Goal: Transaction & Acquisition: Obtain resource

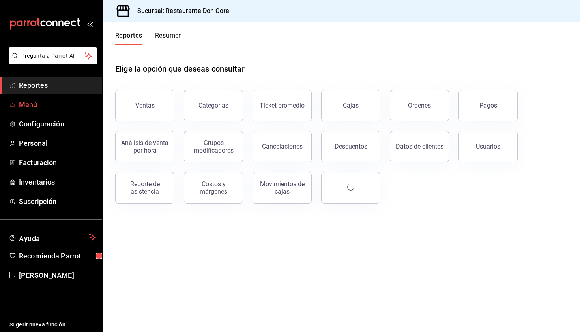
click at [58, 105] on span "Menú" at bounding box center [57, 104] width 77 height 11
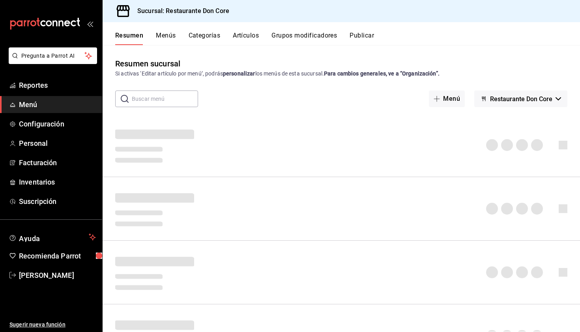
click at [171, 36] on button "Menús" at bounding box center [166, 38] width 20 height 13
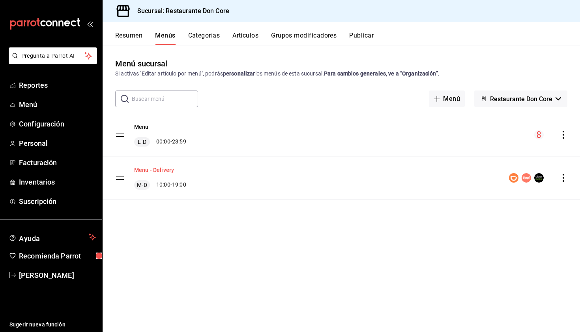
click at [157, 173] on button "Menu - Delivery" at bounding box center [154, 170] width 40 height 8
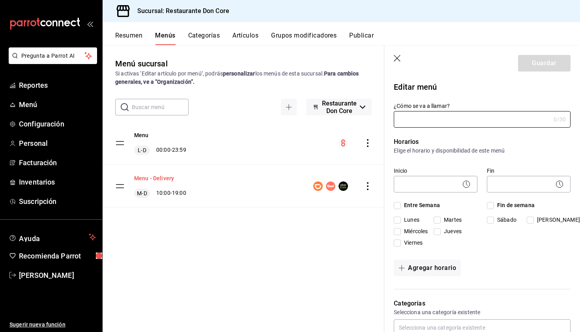
type input "Menu - Delivery"
checkbox input "true"
type input "1717171618759"
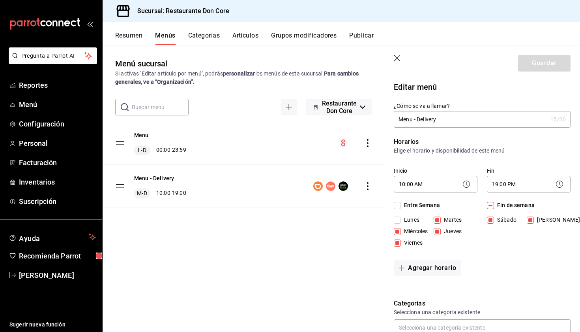
click at [246, 182] on div "Menu - Delivery M-D 10:00 - 19:00" at bounding box center [244, 186] width 282 height 43
click at [398, 58] on icon "button" at bounding box center [398, 59] width 8 height 8
checkbox input "false"
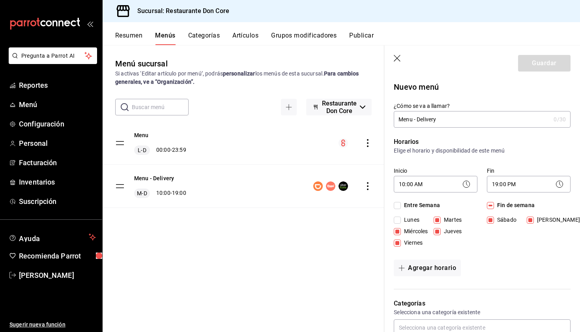
type input "1758135766576"
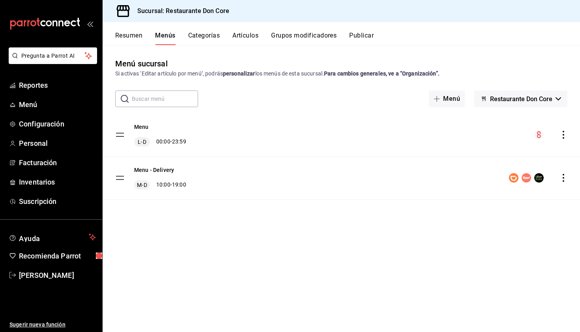
click at [167, 37] on button "Menús" at bounding box center [165, 38] width 20 height 13
click at [242, 37] on button "Artículos" at bounding box center [246, 38] width 26 height 13
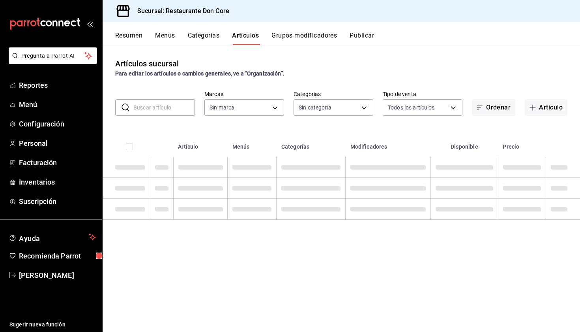
type input "0510f1b4-e7bb-4c6d-97a2-a87cb83db0db"
type input "3670e511-a5c6-409b-981d-aace0022a2b2,ea6bbdac-a620-4d9f-ac3d-a20ad1dee346,60340…"
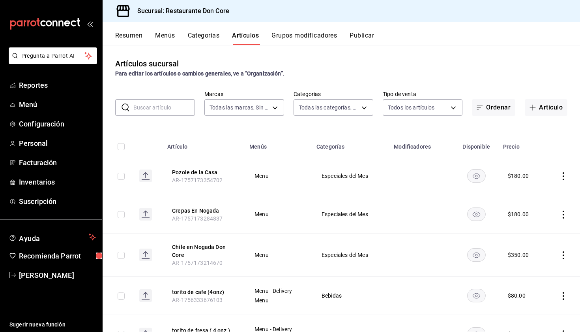
click at [174, 110] on input "text" at bounding box center [164, 108] width 62 height 16
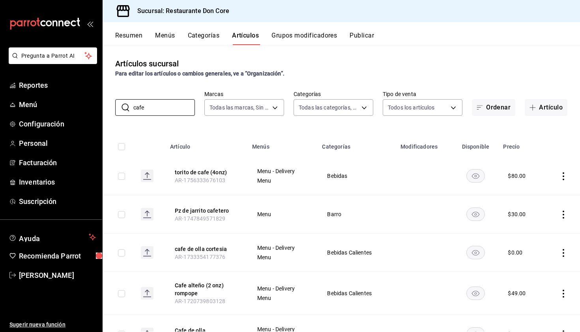
type input "cafe"
click at [565, 254] on icon "actions" at bounding box center [564, 253] width 8 height 8
click at [537, 272] on span "Editar" at bounding box center [540, 271] width 21 height 8
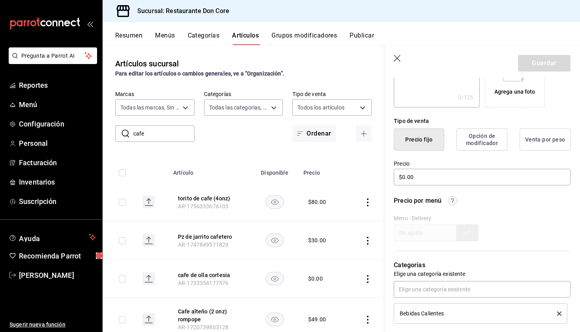
scroll to position [153, 0]
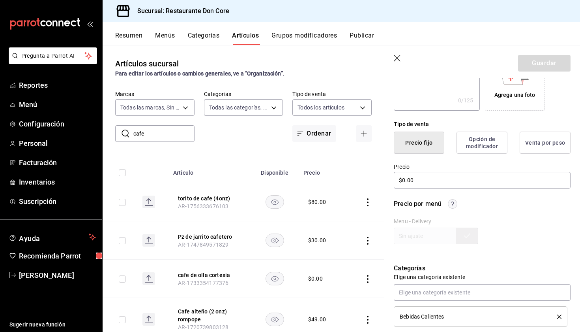
click at [394, 58] on icon "button" at bounding box center [398, 59] width 8 height 8
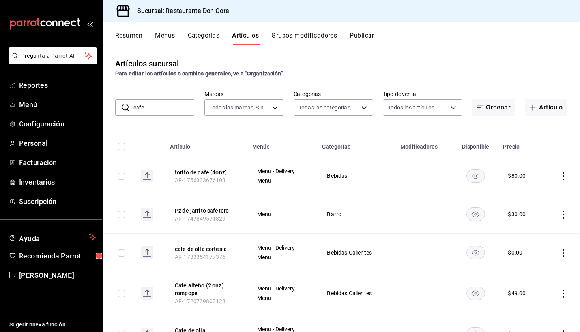
click at [164, 38] on button "Menús" at bounding box center [165, 38] width 20 height 13
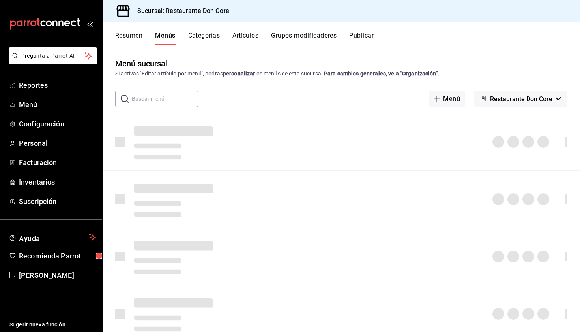
click at [164, 38] on button "Menús" at bounding box center [165, 38] width 20 height 13
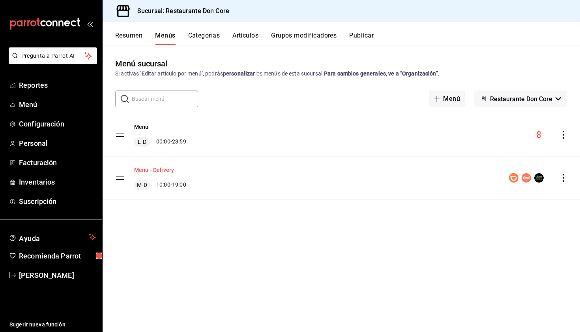
click at [166, 171] on button "Menu - Delivery" at bounding box center [154, 170] width 40 height 8
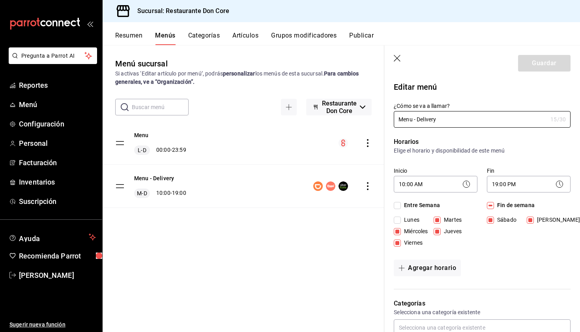
click at [400, 56] on icon "button" at bounding box center [397, 58] width 7 height 7
checkbox input "false"
type input "1758135968435"
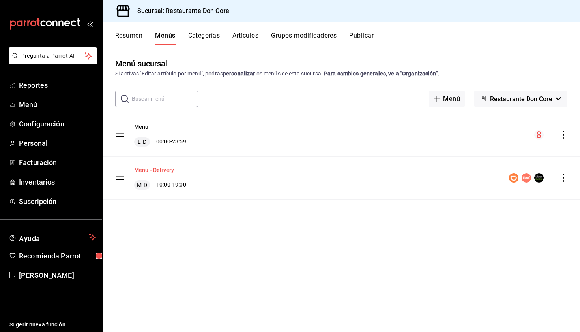
click at [139, 169] on button "Menu - Delivery" at bounding box center [154, 170] width 40 height 8
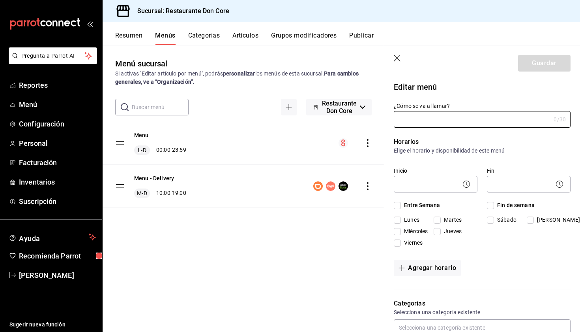
type input "Menu - Delivery"
checkbox input "true"
type input "1717171618759"
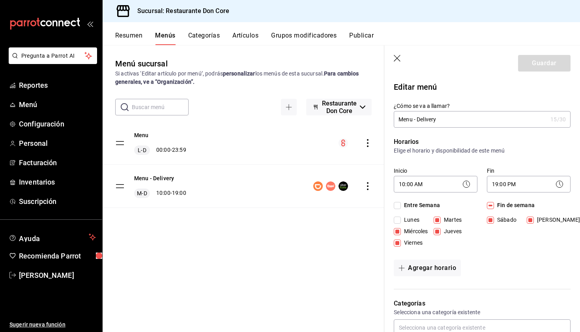
click at [398, 58] on icon "button" at bounding box center [397, 58] width 7 height 7
checkbox input "false"
type input "1758135977052"
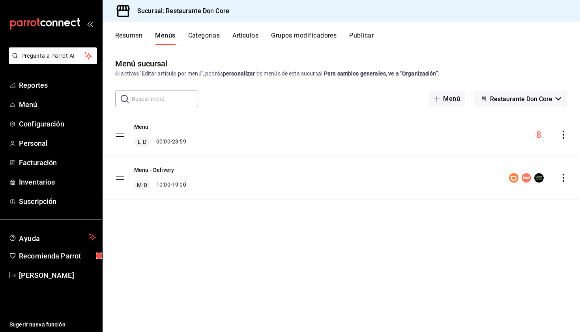
click at [563, 179] on icon "actions" at bounding box center [564, 178] width 8 height 8
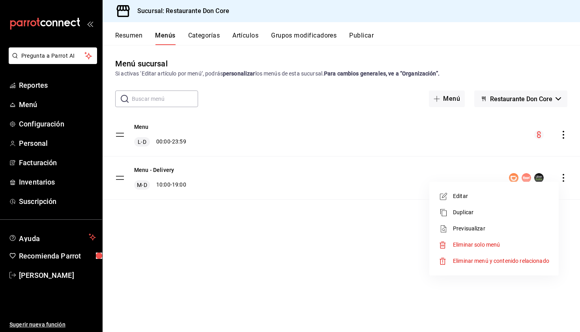
click at [481, 196] on span "Editar" at bounding box center [501, 196] width 96 height 8
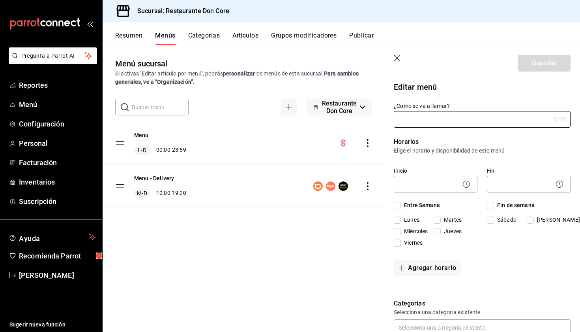
type input "Menu - Delivery"
checkbox input "true"
type input "1717171618759"
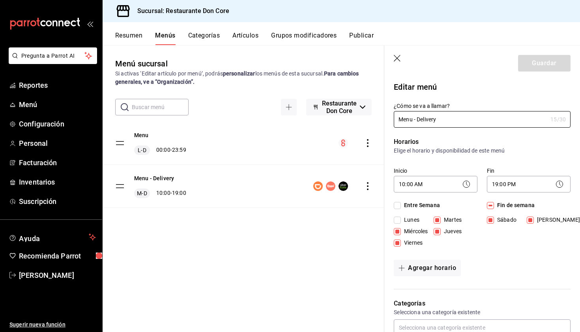
click at [397, 58] on icon "button" at bounding box center [397, 58] width 7 height 7
checkbox input "false"
type input "1758135982575"
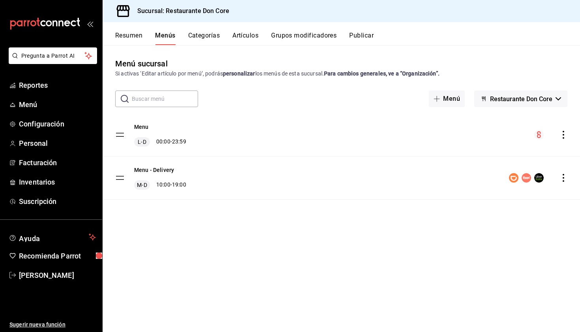
click at [565, 180] on icon "actions" at bounding box center [564, 178] width 8 height 8
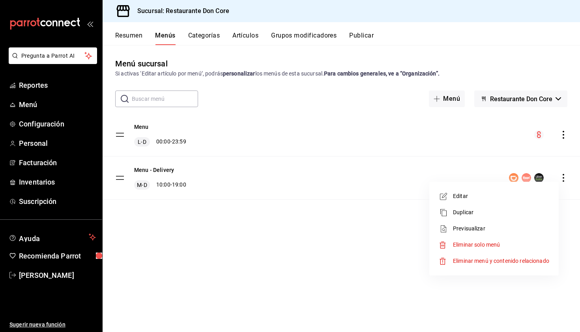
click at [332, 229] on div at bounding box center [290, 166] width 580 height 332
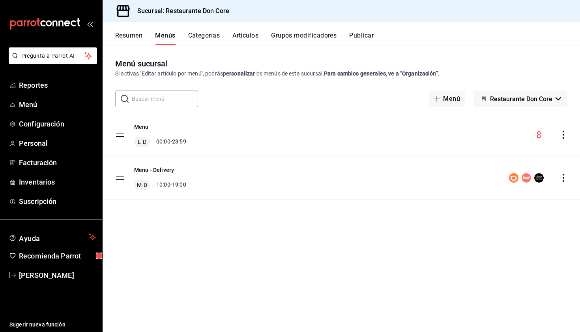
click at [207, 220] on div "Menu [PERSON_NAME] 00:00 - 23:59 Menu - Delivery M-D 10:00 - 19:00" at bounding box center [342, 167] width 478 height 108
click at [210, 38] on button "Categorías" at bounding box center [204, 38] width 32 height 13
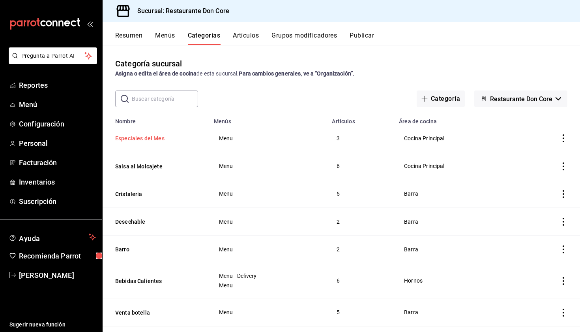
click at [154, 139] on button "Especiales del Mes" at bounding box center [154, 138] width 79 height 8
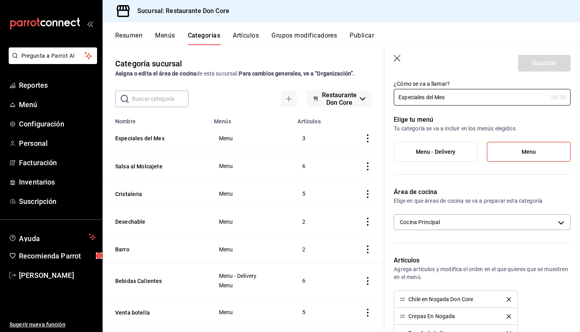
scroll to position [22, 0]
click at [398, 56] on icon "button" at bounding box center [398, 59] width 8 height 8
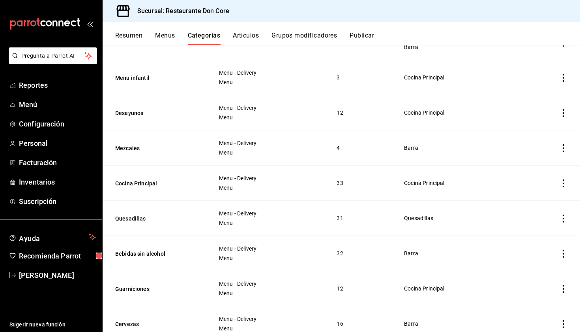
scroll to position [336, 0]
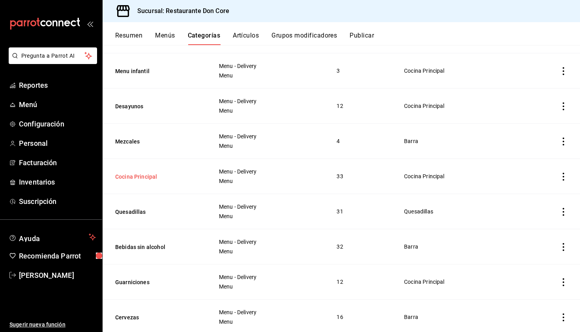
click at [152, 180] on button "Cocina Principal" at bounding box center [154, 177] width 79 height 8
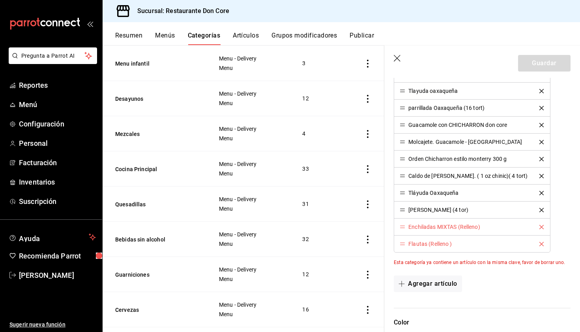
scroll to position [619, 0]
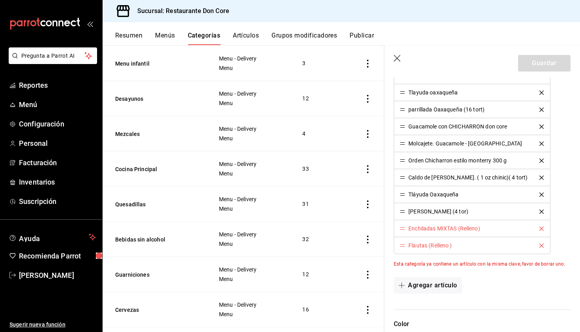
click at [398, 58] on icon "button" at bounding box center [398, 59] width 8 height 8
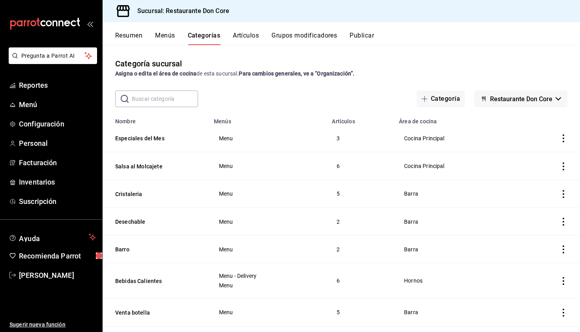
click at [162, 35] on button "Menús" at bounding box center [165, 38] width 20 height 13
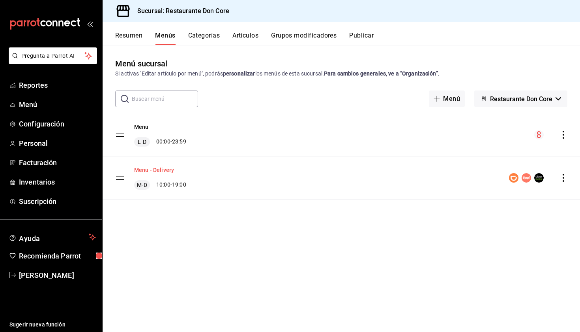
click at [159, 170] on button "Menu - Delivery" at bounding box center [154, 170] width 40 height 8
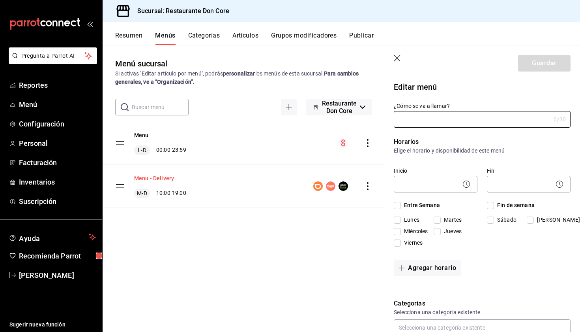
type input "Menu - Delivery"
checkbox input "true"
type input "1717171618759"
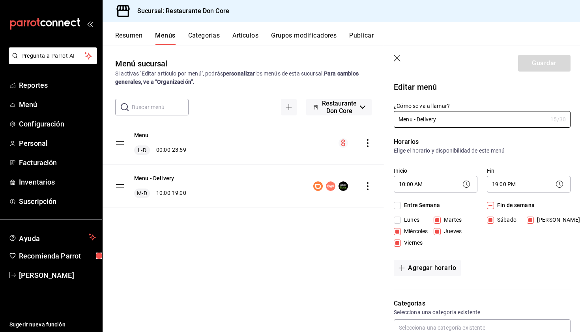
click at [396, 58] on icon "button" at bounding box center [398, 59] width 8 height 8
checkbox input "false"
type input "1758136093511"
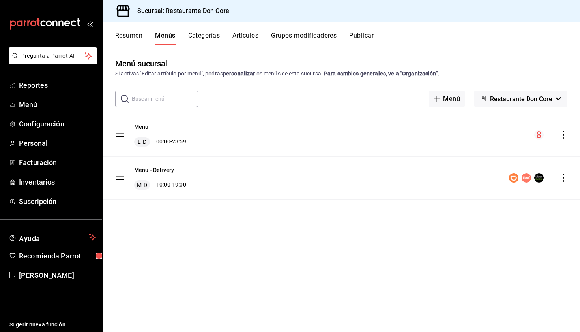
click at [249, 34] on button "Artículos" at bounding box center [246, 38] width 26 height 13
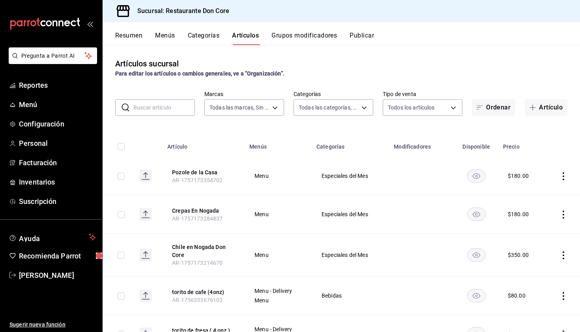
type input "0510f1b4-e7bb-4c6d-97a2-a87cb83db0db"
type input "3670e511-a5c6-409b-981d-aace0022a2b2,ea6bbdac-a620-4d9f-ac3d-a20ad1dee346,60340…"
click at [159, 107] on input "text" at bounding box center [164, 108] width 62 height 16
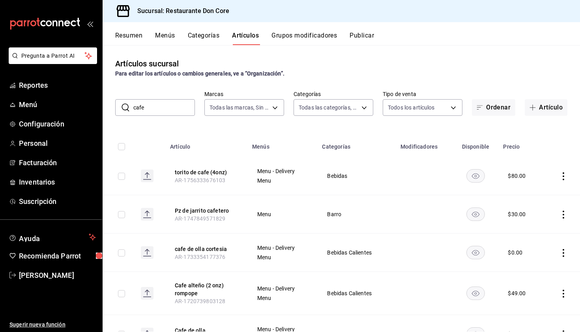
click at [159, 107] on input "cafe" at bounding box center [164, 108] width 62 height 16
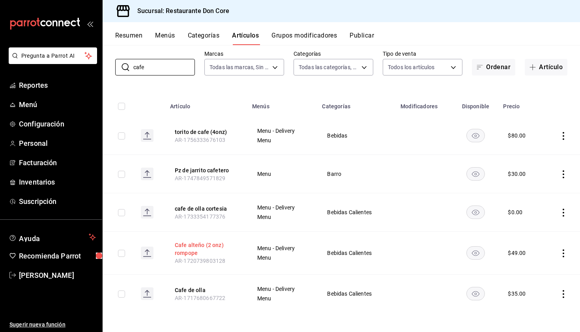
type input "cafe"
click at [189, 247] on button "Cafe alteño (2 onz) rompope" at bounding box center [206, 249] width 63 height 16
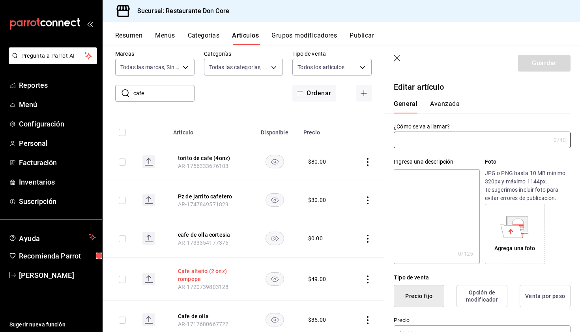
type input "Cafe alteño (2 onz) rompope"
type input "$49.00"
type input "AR-1720739803128"
click at [398, 56] on icon "button" at bounding box center [398, 59] width 8 height 8
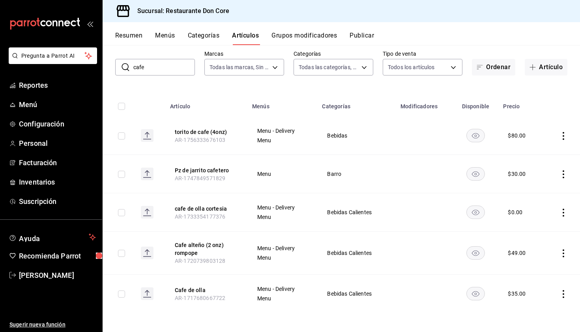
click at [161, 37] on button "Menús" at bounding box center [165, 38] width 20 height 13
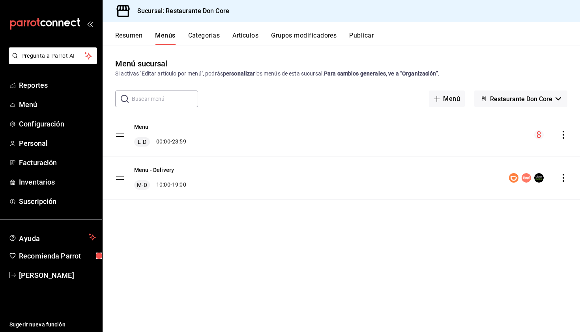
click at [161, 99] on input "text" at bounding box center [165, 99] width 66 height 16
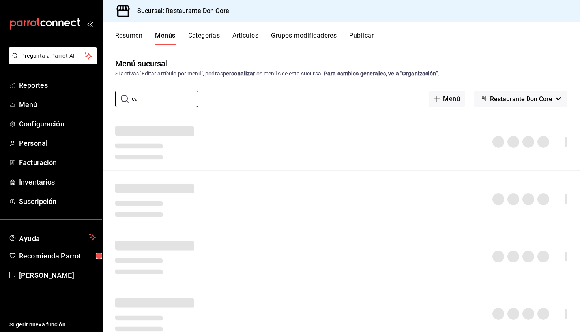
type input "c"
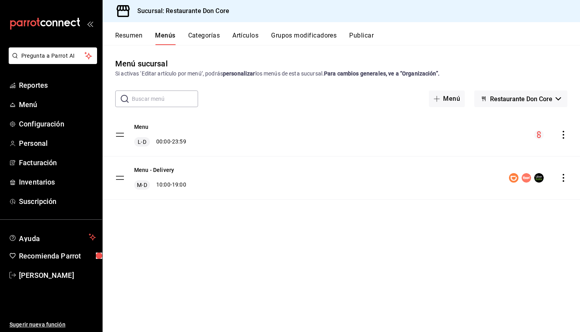
click at [118, 180] on tbody "Menu [PERSON_NAME] 00:00 - 23:59 Menu - Delivery M-D 10:00 - 19:00" at bounding box center [342, 156] width 478 height 86
click at [123, 178] on tbody "Menu [PERSON_NAME] 00:00 - 23:59 Menu - Delivery M-D 10:00 - 19:00" at bounding box center [342, 156] width 478 height 86
click at [564, 177] on icon "actions" at bounding box center [564, 178] width 8 height 8
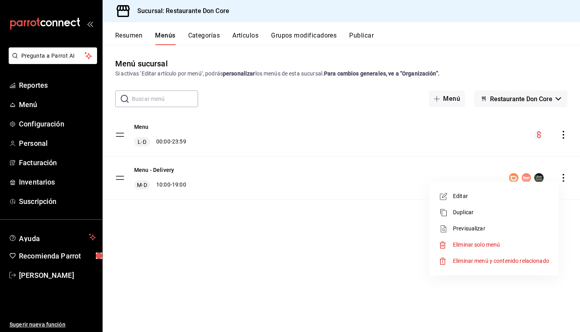
click at [564, 177] on div at bounding box center [290, 166] width 580 height 332
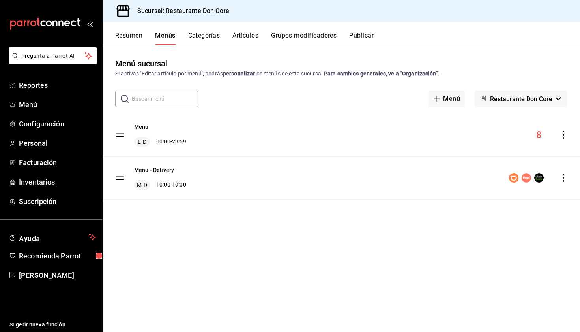
click at [565, 179] on icon "actions" at bounding box center [564, 178] width 8 height 8
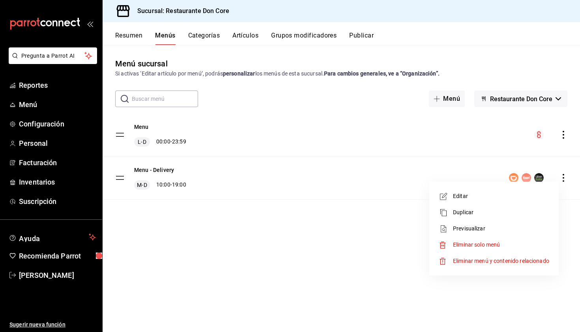
click at [470, 198] on span "Editar" at bounding box center [501, 196] width 96 height 8
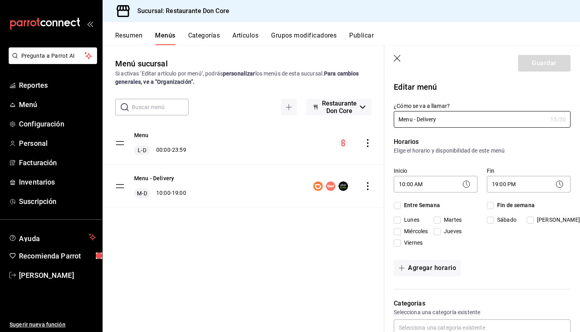
checkbox input "true"
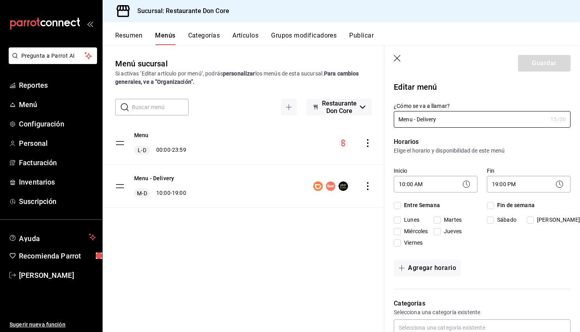
checkbox input "true"
click at [398, 58] on icon "button" at bounding box center [397, 58] width 7 height 7
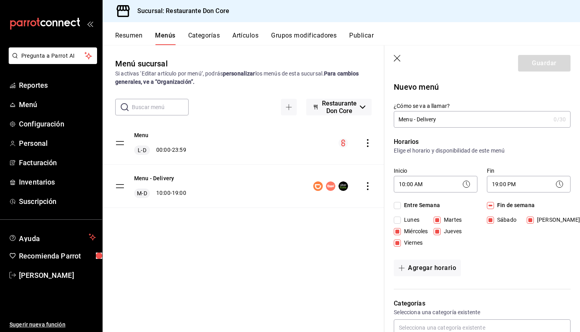
checkbox input "false"
type input "1758136174001"
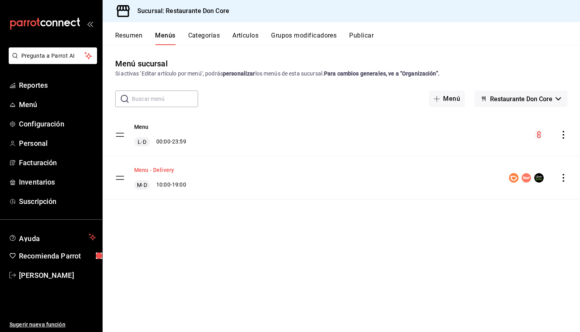
click at [165, 171] on button "Menu - Delivery" at bounding box center [154, 170] width 40 height 8
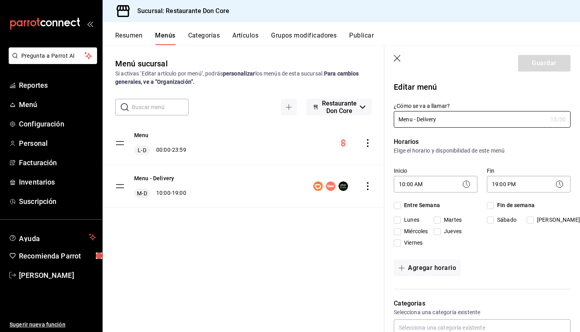
checkbox input "true"
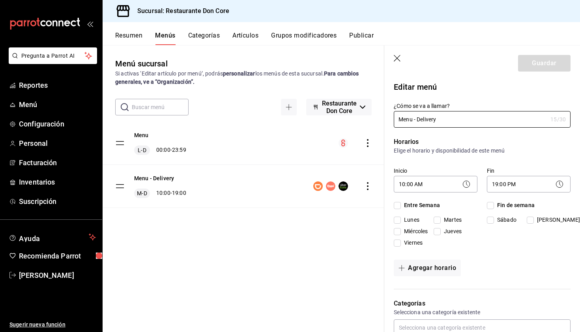
checkbox input "true"
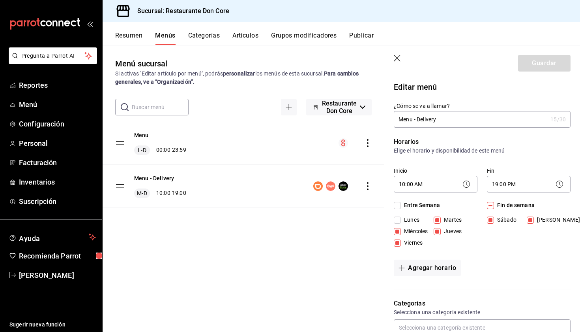
click at [398, 57] on icon "button" at bounding box center [398, 59] width 8 height 8
checkbox input "false"
type input "1758136179231"
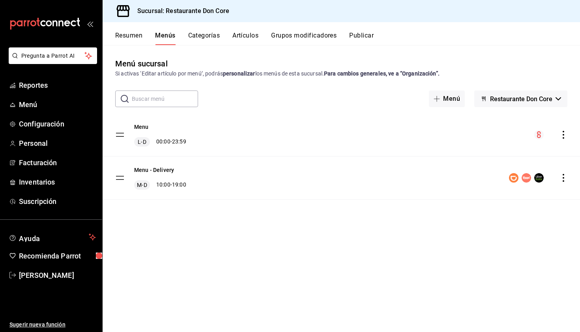
click at [133, 36] on button "Resumen" at bounding box center [128, 38] width 27 height 13
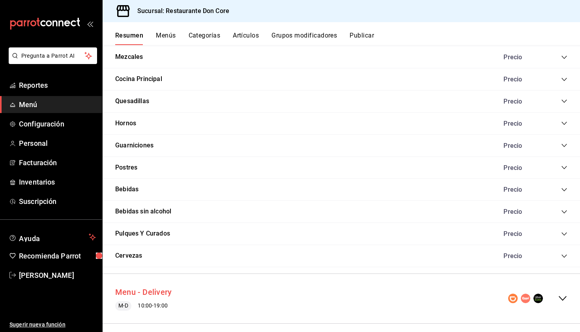
click at [168, 286] on button "Menu - Delivery" at bounding box center [143, 291] width 56 height 11
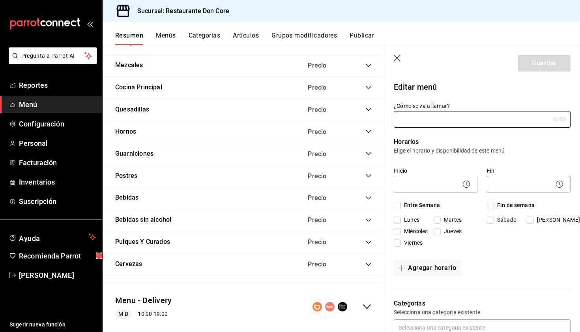
type input "Menu - Delivery"
checkbox input "true"
type input "1717171618759"
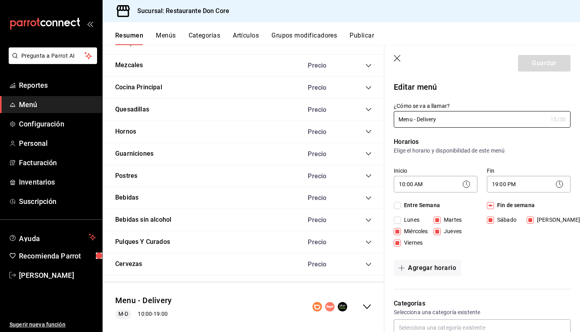
click at [396, 60] on icon "button" at bounding box center [398, 59] width 8 height 8
checkbox input "false"
type input "1758136190377"
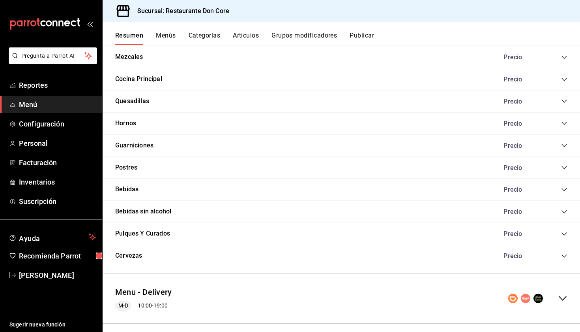
click at [566, 293] on icon "collapse-menu-row" at bounding box center [562, 297] width 9 height 9
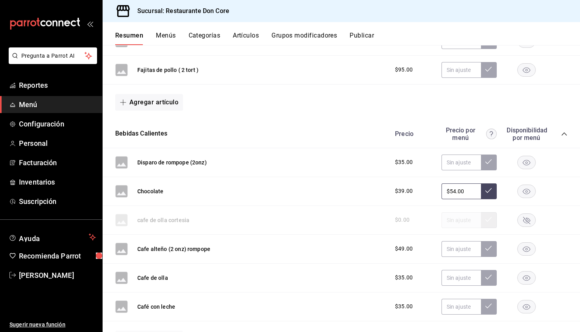
scroll to position [1050, 0]
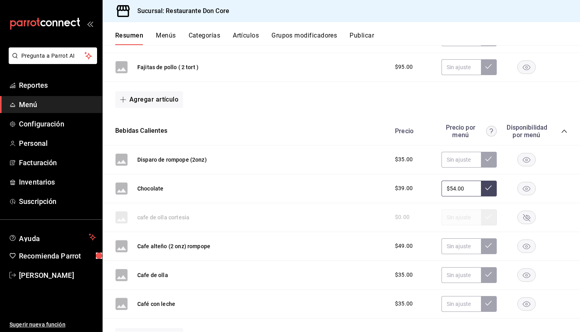
click at [524, 239] on rect "button" at bounding box center [527, 245] width 18 height 13
click at [528, 268] on rect "button" at bounding box center [527, 274] width 18 height 13
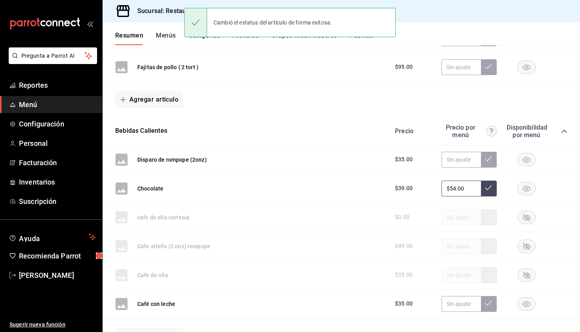
click at [528, 297] on rect "button" at bounding box center [527, 303] width 18 height 13
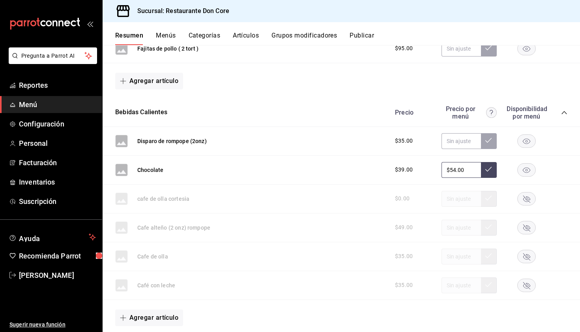
scroll to position [1064, 0]
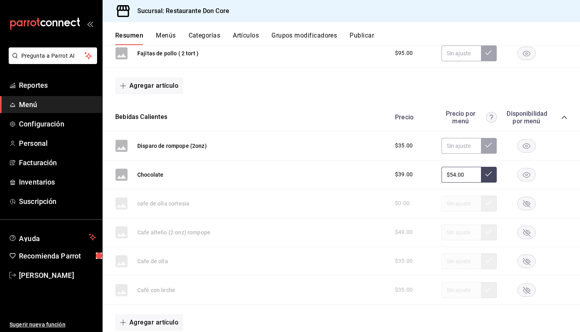
click at [565, 114] on icon "collapse-category-row" at bounding box center [565, 117] width 6 height 6
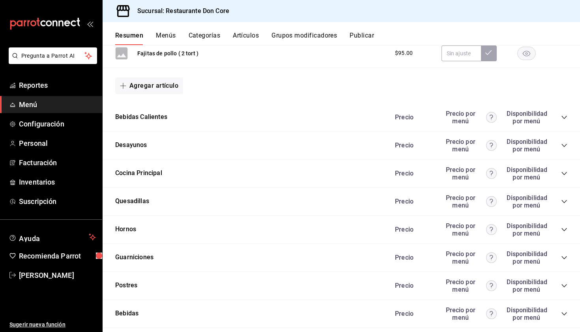
click at [565, 142] on icon "collapse-category-row" at bounding box center [565, 145] width 6 height 6
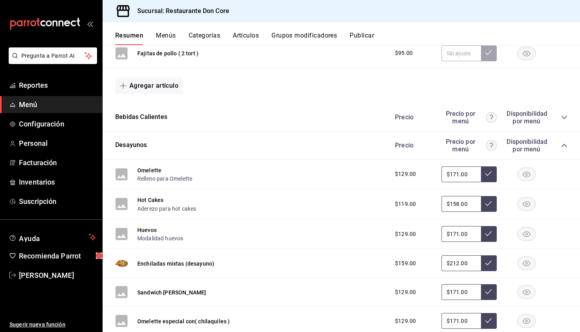
click at [527, 259] on rect "button" at bounding box center [527, 263] width 18 height 13
click at [527, 167] on rect "button" at bounding box center [527, 173] width 18 height 13
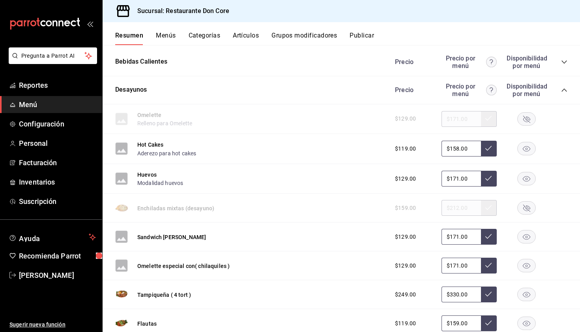
scroll to position [1127, 0]
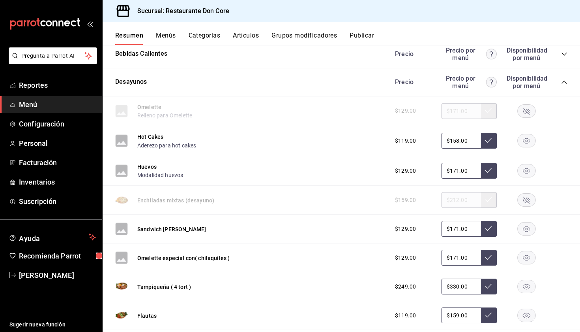
click at [528, 222] on rect "button" at bounding box center [527, 228] width 18 height 13
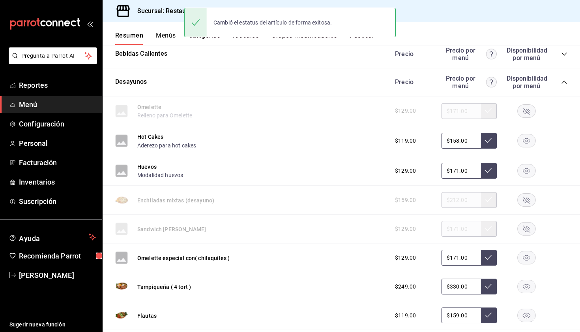
click at [528, 255] on icon "button" at bounding box center [527, 258] width 8 height 6
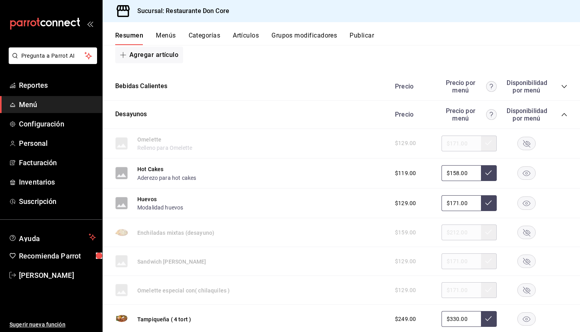
scroll to position [1091, 0]
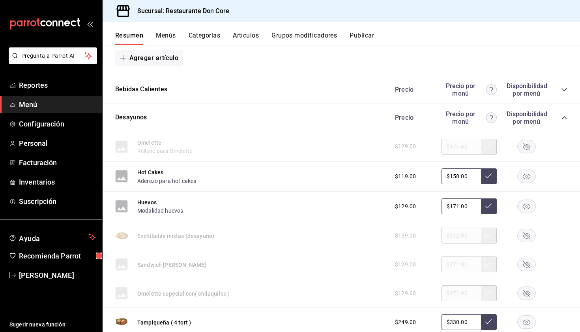
click at [566, 116] on icon "collapse-category-row" at bounding box center [564, 117] width 5 height 3
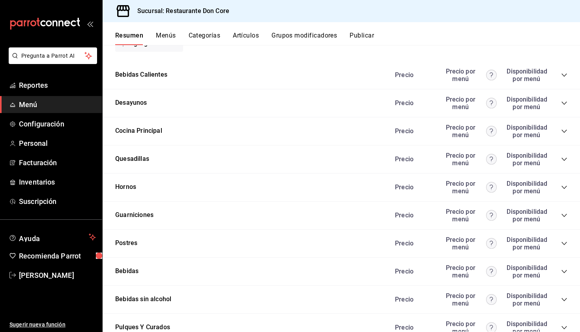
scroll to position [1120, 0]
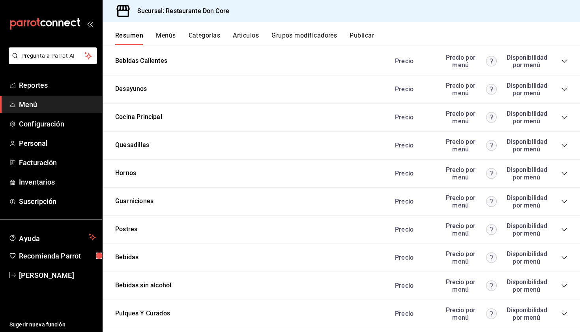
click at [565, 114] on icon "collapse-category-row" at bounding box center [565, 117] width 6 height 6
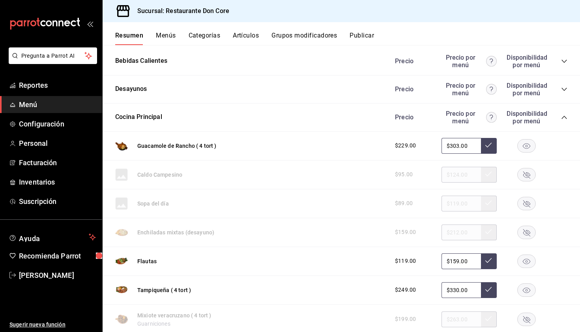
click at [565, 114] on icon "collapse-category-row" at bounding box center [565, 117] width 6 height 6
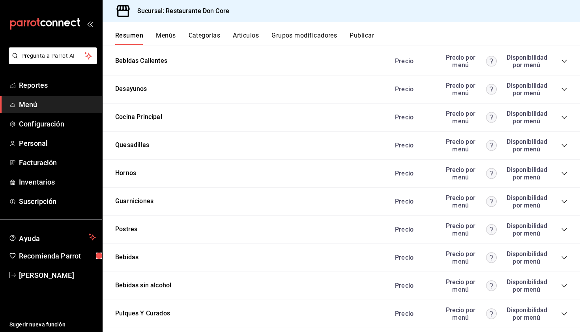
click at [565, 138] on div "Precio Precio por menú Disponibilidad por menú" at bounding box center [477, 145] width 180 height 15
click at [565, 142] on icon "collapse-category-row" at bounding box center [565, 145] width 6 height 6
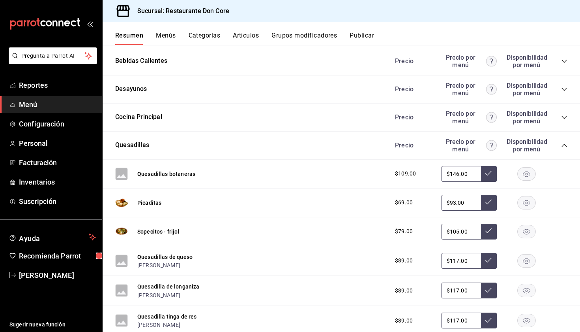
click at [565, 142] on icon "collapse-category-row" at bounding box center [565, 145] width 6 height 6
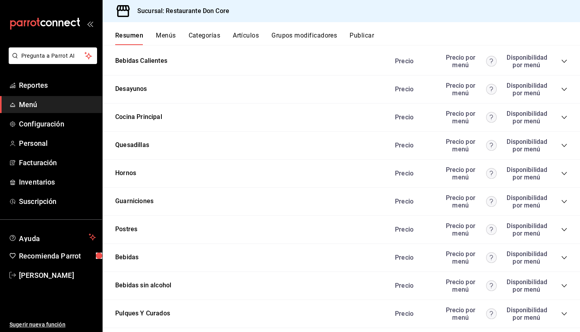
click at [565, 170] on icon "collapse-category-row" at bounding box center [565, 173] width 6 height 6
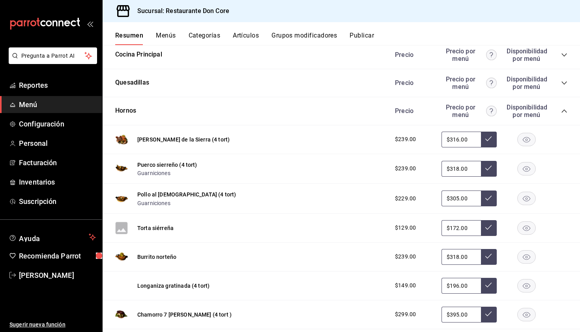
scroll to position [1183, 0]
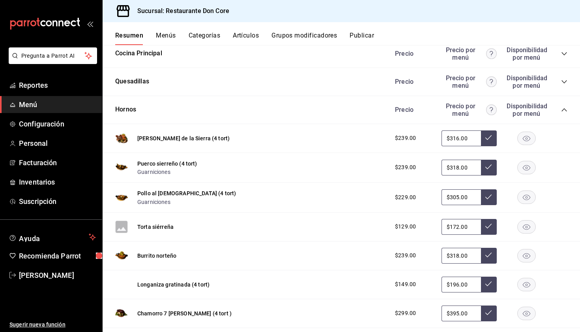
click at [565, 108] on icon "collapse-category-row" at bounding box center [564, 109] width 5 height 3
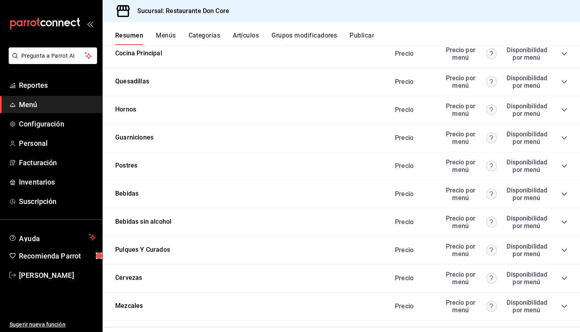
click at [565, 136] on icon "collapse-category-row" at bounding box center [564, 137] width 5 height 3
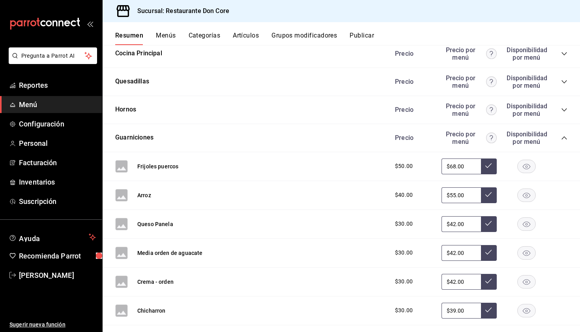
click at [565, 135] on icon "collapse-category-row" at bounding box center [565, 138] width 6 height 6
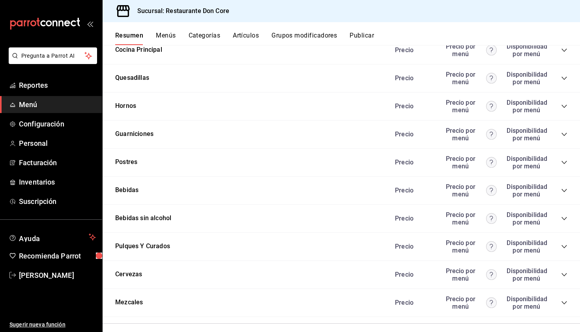
scroll to position [0, 0]
click at [565, 131] on icon "collapse-category-row" at bounding box center [565, 134] width 6 height 6
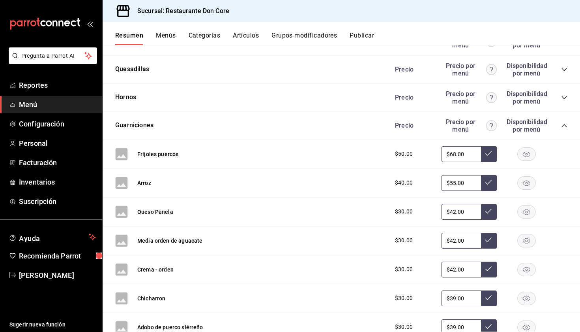
scroll to position [1189, 0]
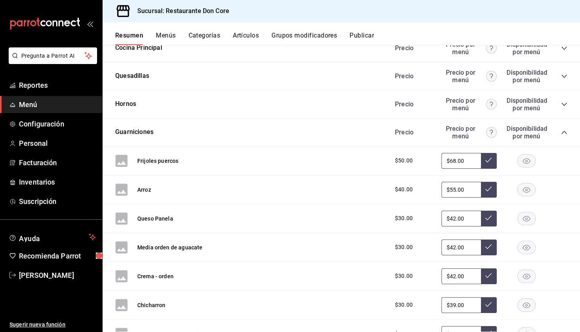
click at [566, 129] on icon "collapse-category-row" at bounding box center [565, 132] width 6 height 6
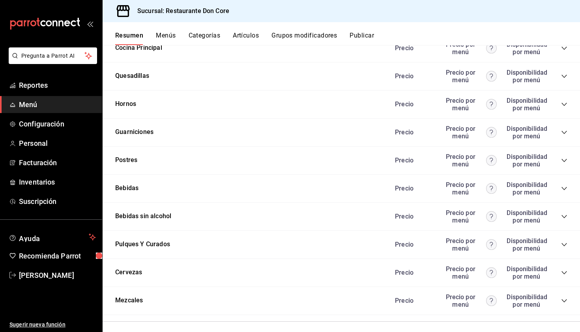
scroll to position [1187, 0]
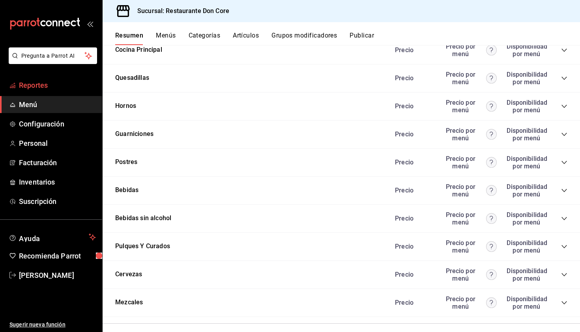
click at [47, 86] on span "Reportes" at bounding box center [57, 85] width 77 height 11
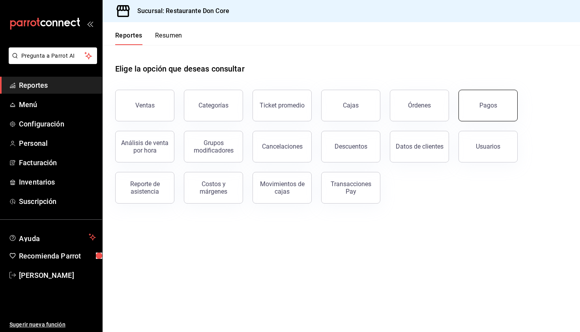
click at [488, 102] on div "Pagos" at bounding box center [489, 105] width 18 height 8
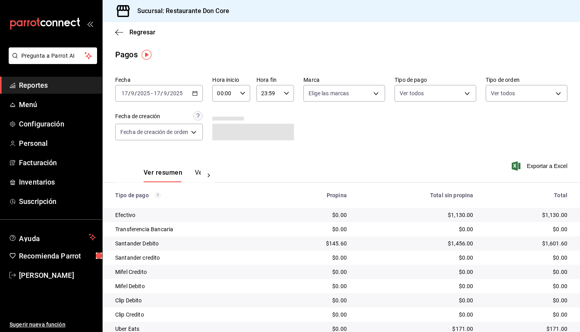
click at [198, 95] on icon "button" at bounding box center [195, 93] width 6 height 6
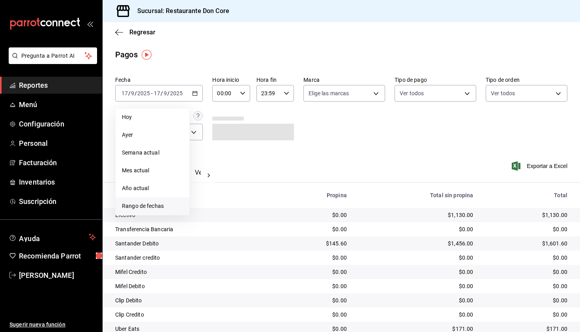
click at [164, 206] on span "Rango de fechas" at bounding box center [152, 206] width 61 height 8
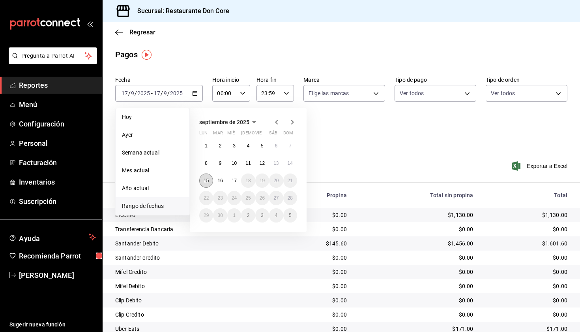
click at [211, 181] on button "15" at bounding box center [206, 180] width 14 height 14
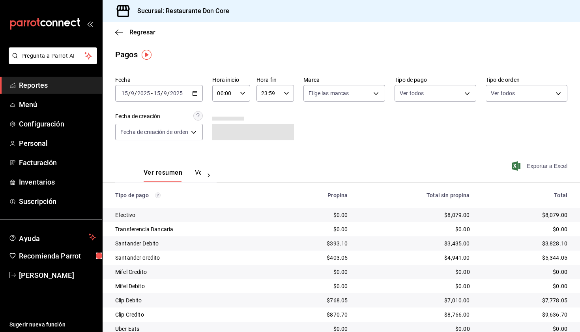
click at [537, 166] on span "Exportar a Excel" at bounding box center [541, 165] width 54 height 9
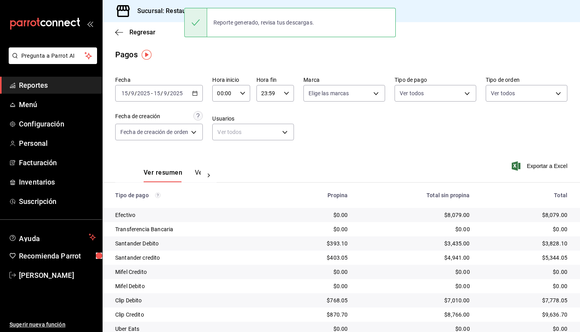
click at [319, 55] on div "Pagos" at bounding box center [342, 55] width 478 height 12
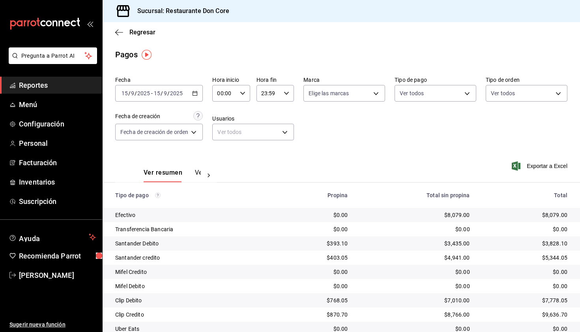
click at [55, 88] on span "Reportes" at bounding box center [57, 85] width 77 height 11
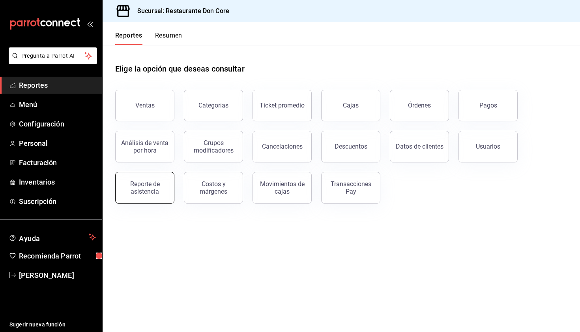
click at [154, 195] on button "Reporte de asistencia" at bounding box center [144, 188] width 59 height 32
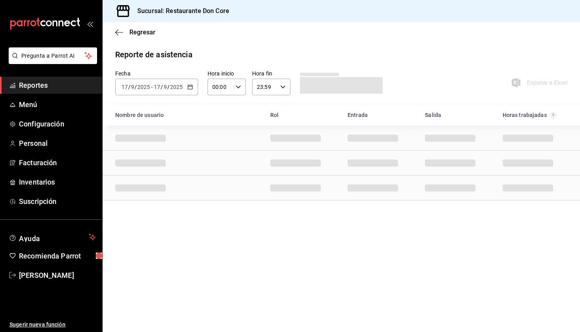
click at [191, 86] on icon "button" at bounding box center [191, 87] width 6 height 6
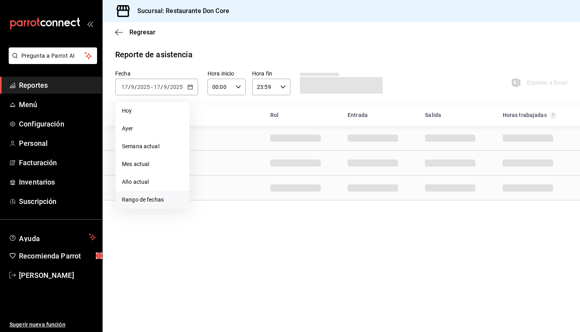
click at [172, 198] on span "Rango de fechas" at bounding box center [152, 199] width 61 height 8
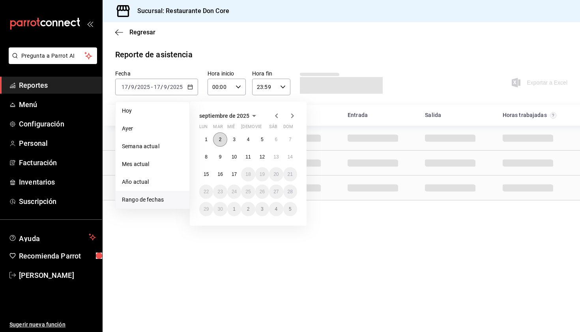
click at [222, 140] on abbr "2" at bounding box center [220, 140] width 3 height 6
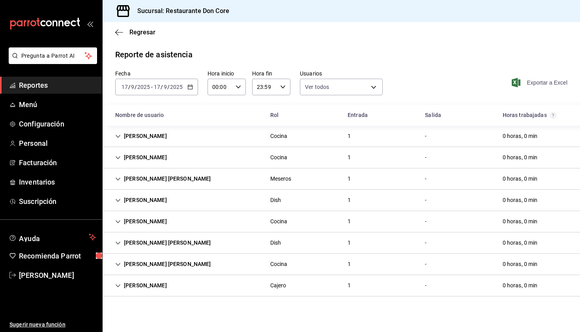
click at [532, 84] on span "Exportar a Excel" at bounding box center [541, 82] width 54 height 9
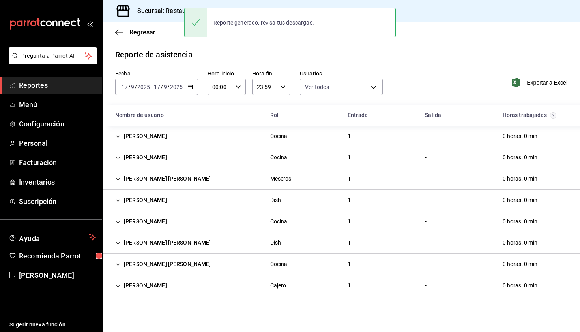
click at [192, 87] on icon "button" at bounding box center [191, 87] width 6 height 6
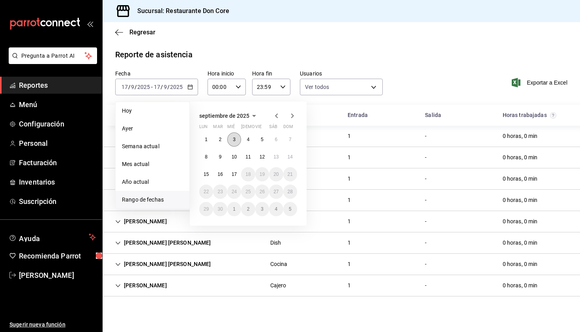
click at [238, 140] on button "3" at bounding box center [234, 139] width 14 height 14
click at [235, 140] on abbr "3" at bounding box center [234, 140] width 3 height 6
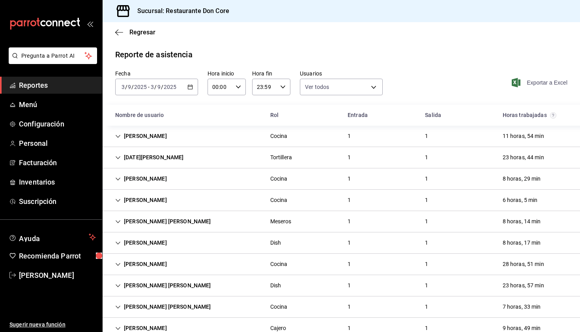
click at [531, 84] on span "Exportar a Excel" at bounding box center [541, 82] width 54 height 9
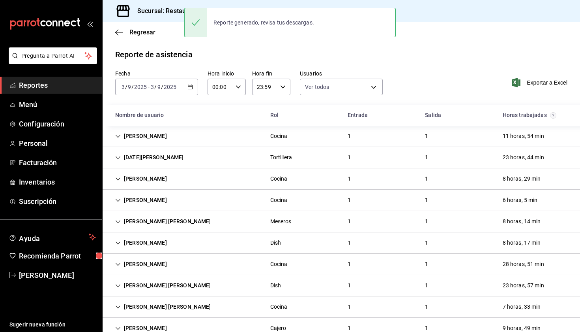
click at [344, 55] on div "Reporte de asistencia" at bounding box center [341, 55] width 453 height 12
click at [190, 87] on icon "button" at bounding box center [191, 87] width 6 height 6
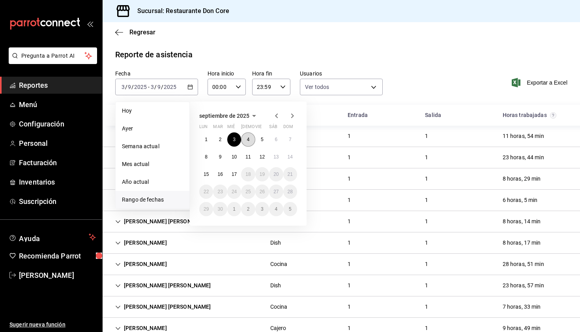
click at [250, 139] on button "4" at bounding box center [248, 139] width 14 height 14
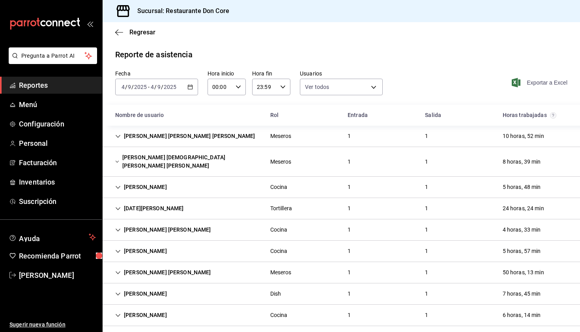
click at [541, 82] on span "Exportar a Excel" at bounding box center [541, 82] width 54 height 9
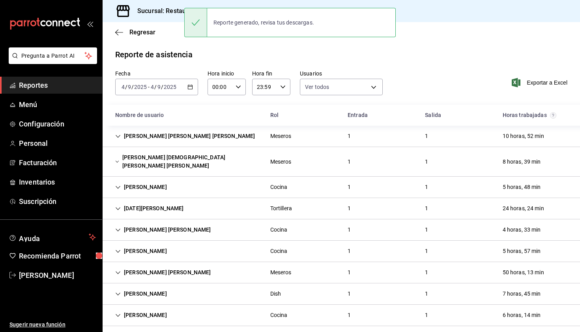
click at [277, 56] on div "Reporte de asistencia" at bounding box center [341, 55] width 453 height 12
click at [190, 87] on icon "button" at bounding box center [191, 87] width 6 height 6
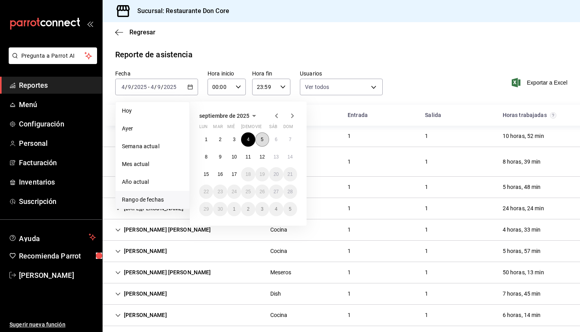
click at [261, 140] on abbr "5" at bounding box center [262, 140] width 3 height 6
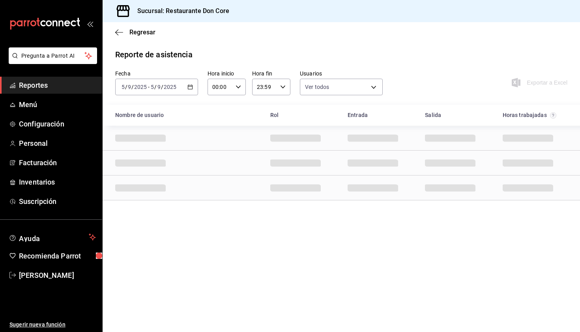
click at [460, 75] on div "Fecha [DATE] [DATE] - [DATE] [DATE] Hora inicio 00:00 Hora inicio Hora fin 23:5…" at bounding box center [342, 87] width 478 height 35
click at [190, 86] on \(Stroke\) "button" at bounding box center [190, 86] width 4 height 0
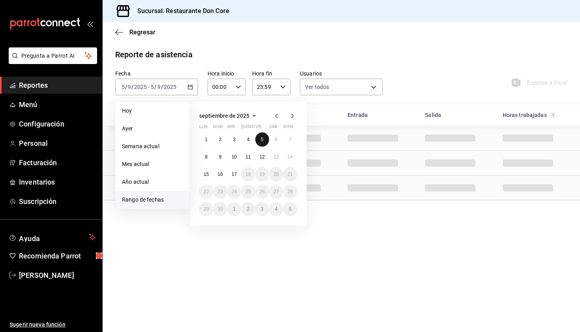
click at [263, 139] on abbr "5" at bounding box center [262, 140] width 3 height 6
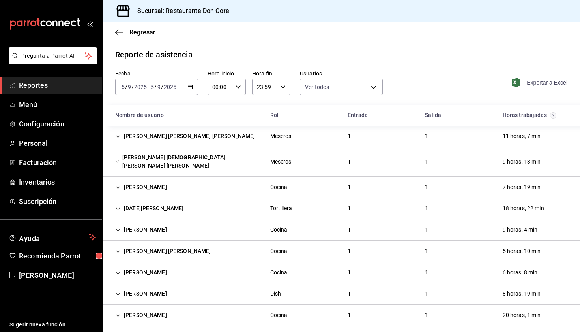
click at [535, 82] on span "Exportar a Excel" at bounding box center [541, 82] width 54 height 9
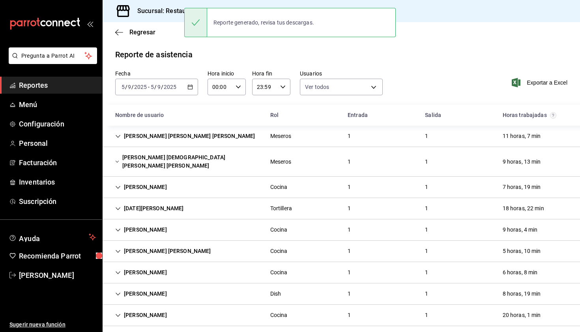
click at [190, 88] on icon "button" at bounding box center [191, 87] width 6 height 6
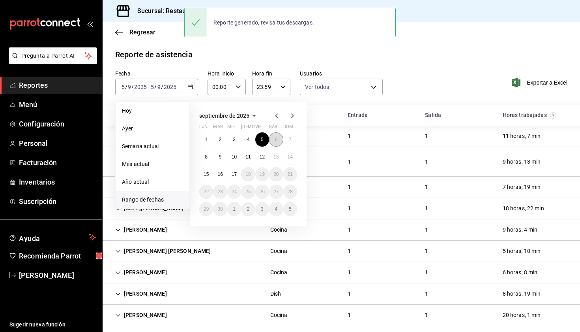
click at [276, 141] on abbr "6" at bounding box center [276, 140] width 3 height 6
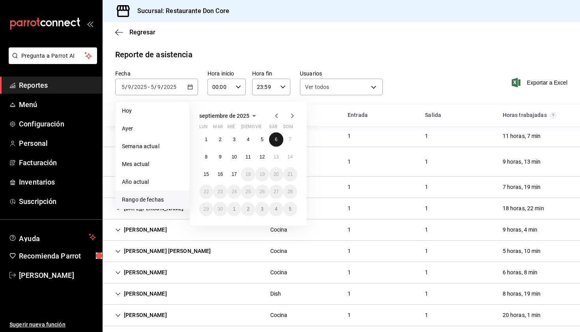
click at [276, 141] on abbr "6" at bounding box center [276, 140] width 3 height 6
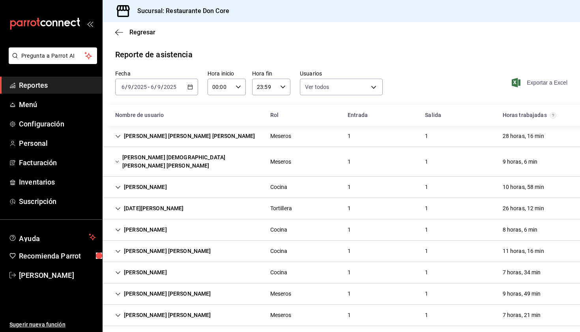
click at [540, 84] on span "Exportar a Excel" at bounding box center [541, 82] width 54 height 9
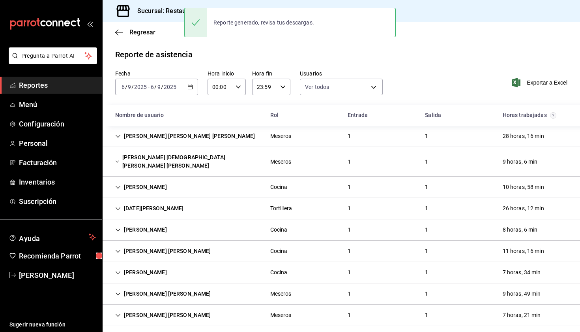
click at [192, 87] on \(Stroke\) "button" at bounding box center [190, 87] width 5 height 4
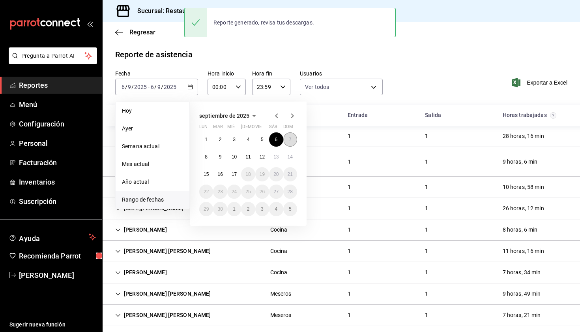
click at [292, 143] on button "7" at bounding box center [291, 139] width 14 height 14
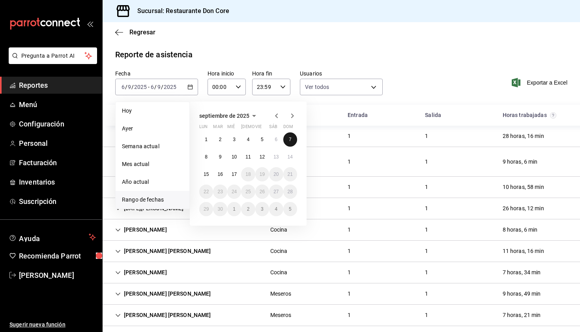
click at [292, 143] on button "7" at bounding box center [291, 139] width 14 height 14
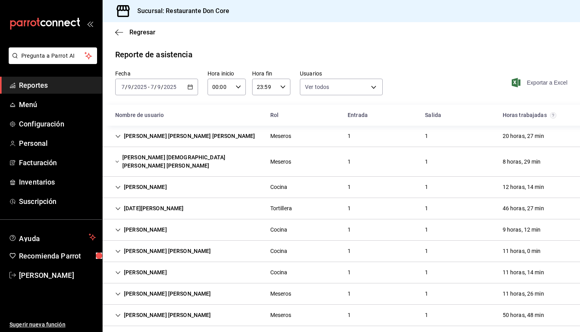
click at [539, 84] on span "Exportar a Excel" at bounding box center [541, 82] width 54 height 9
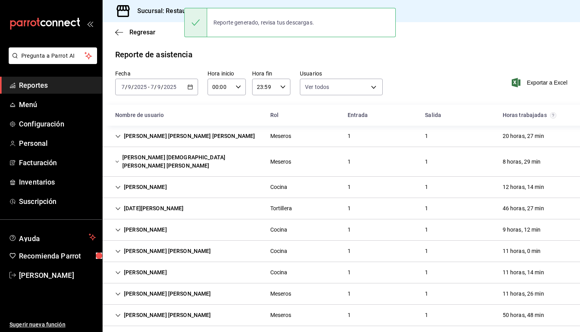
click at [296, 53] on div "Reporte de asistencia" at bounding box center [341, 55] width 453 height 12
click at [192, 86] on icon "button" at bounding box center [191, 87] width 6 height 6
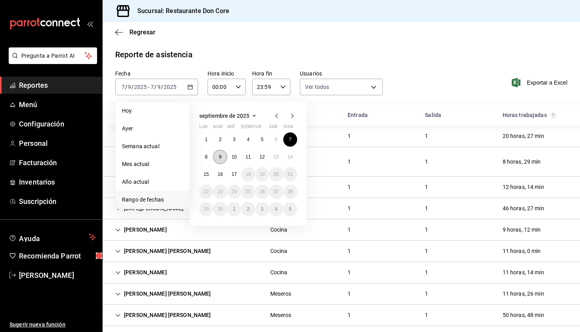
click at [220, 157] on abbr "9" at bounding box center [220, 157] width 3 height 6
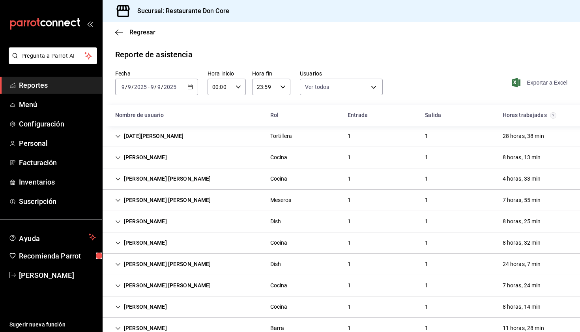
click at [545, 83] on span "Exportar a Excel" at bounding box center [541, 82] width 54 height 9
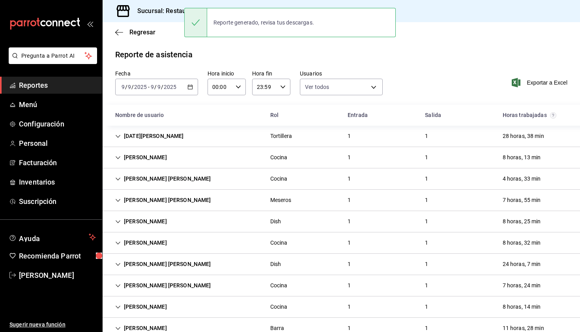
click at [312, 49] on div "Reporte de asistencia" at bounding box center [341, 55] width 453 height 12
click at [192, 87] on icon "button" at bounding box center [191, 87] width 6 height 6
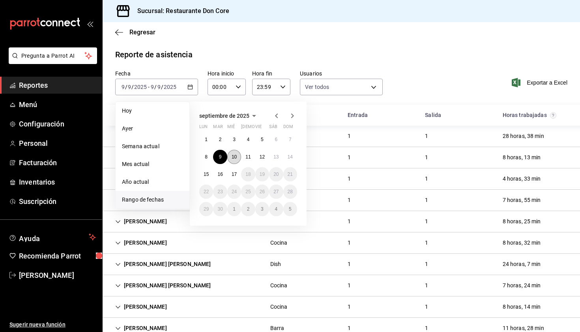
click at [238, 153] on button "10" at bounding box center [234, 157] width 14 height 14
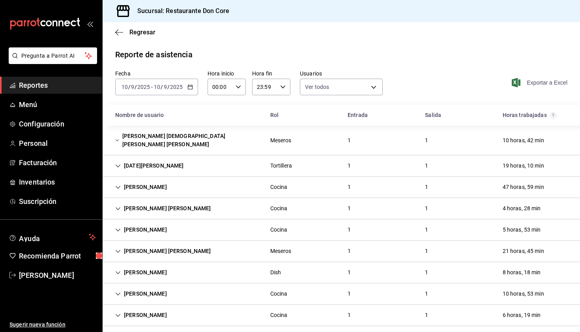
click at [535, 83] on span "Exportar a Excel" at bounding box center [541, 82] width 54 height 9
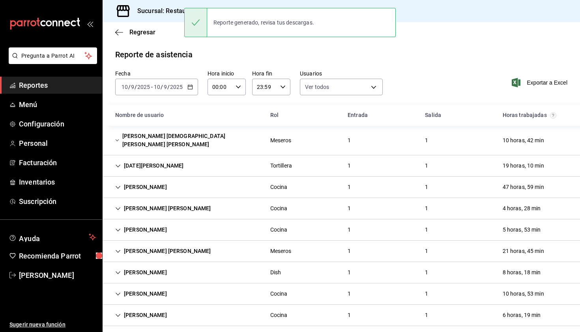
click at [346, 52] on div "Reporte de asistencia" at bounding box center [341, 55] width 453 height 12
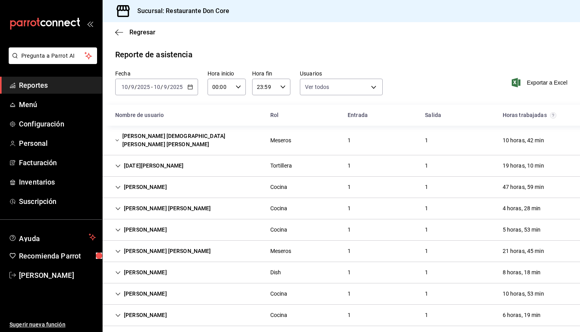
click at [165, 90] on input "9" at bounding box center [165, 87] width 4 height 6
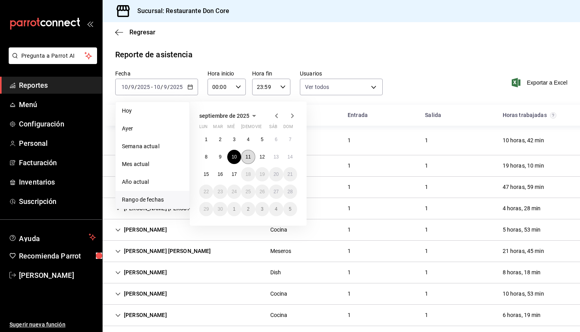
click at [249, 159] on abbr "11" at bounding box center [248, 157] width 5 height 6
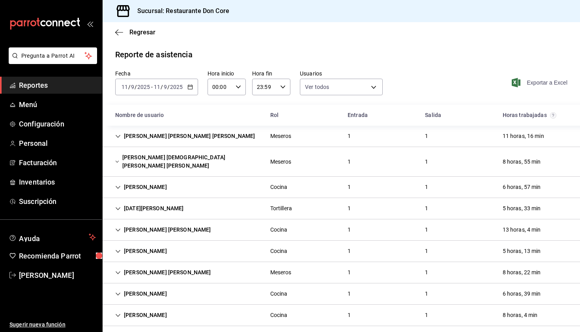
click at [537, 83] on span "Exportar a Excel" at bounding box center [541, 82] width 54 height 9
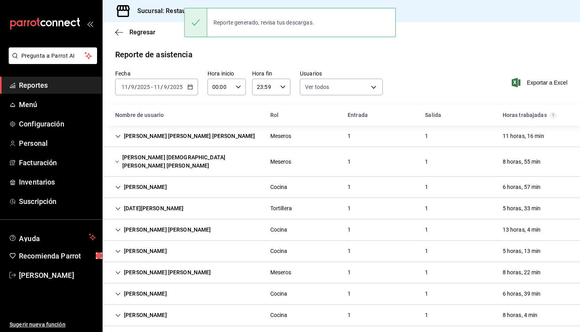
click at [341, 55] on div "Reporte de asistencia" at bounding box center [341, 55] width 453 height 12
click at [193, 85] on div "[DATE] [DATE] - [DATE] [DATE]" at bounding box center [156, 87] width 83 height 17
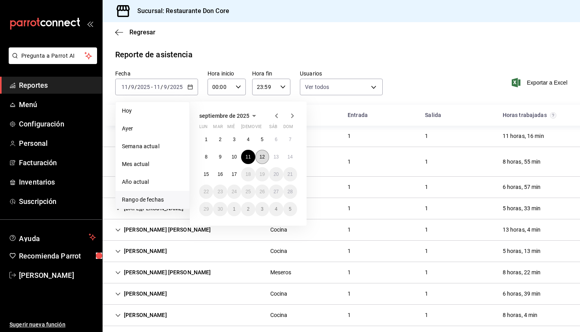
click at [263, 158] on abbr "12" at bounding box center [262, 157] width 5 height 6
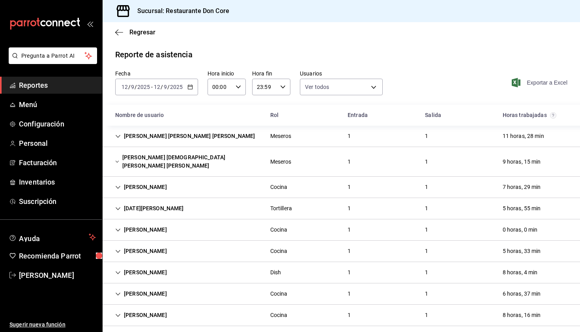
click at [543, 83] on span "Exportar a Excel" at bounding box center [541, 82] width 54 height 9
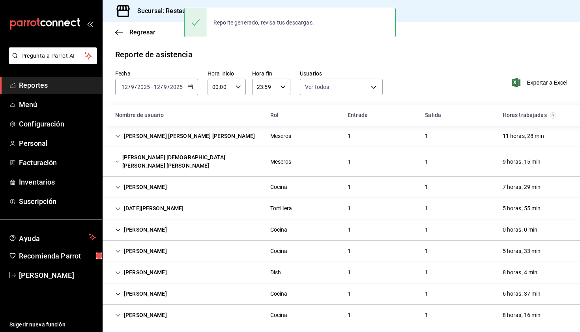
click at [43, 88] on span "Reportes" at bounding box center [57, 85] width 77 height 11
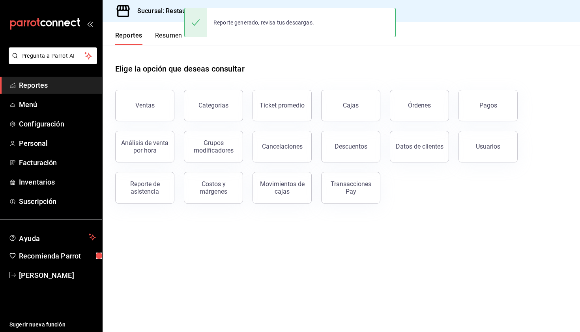
click at [51, 86] on span "Reportes" at bounding box center [57, 85] width 77 height 11
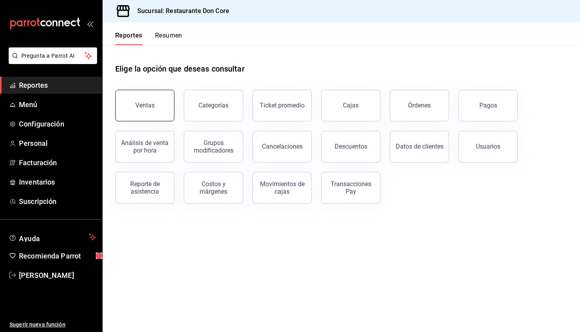
click at [158, 108] on button "Ventas" at bounding box center [144, 106] width 59 height 32
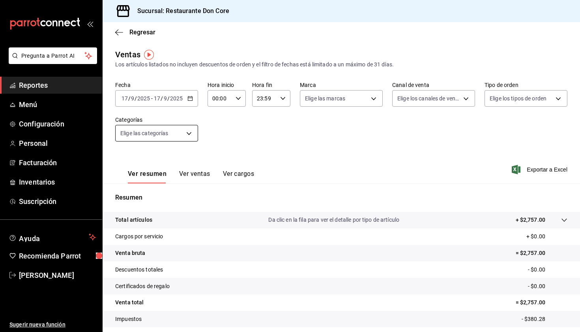
click at [189, 133] on body "Pregunta a Parrot AI Reportes Menú Configuración Personal Facturación Inventari…" at bounding box center [290, 166] width 580 height 332
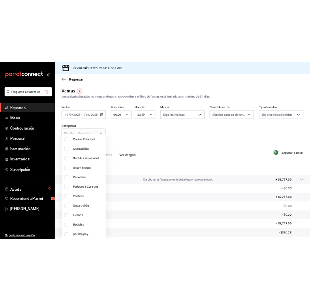
scroll to position [257, 0]
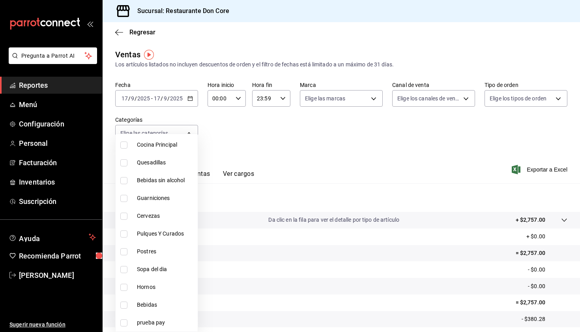
click at [281, 138] on div at bounding box center [290, 166] width 580 height 332
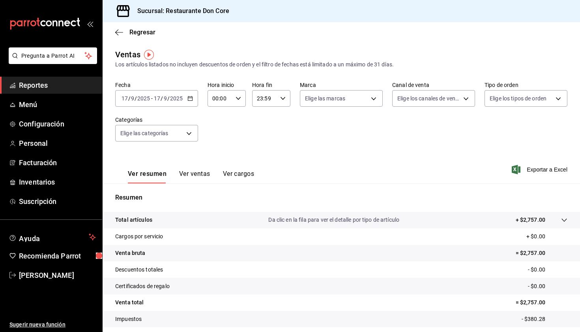
click at [70, 86] on span "Reportes" at bounding box center [57, 85] width 77 height 11
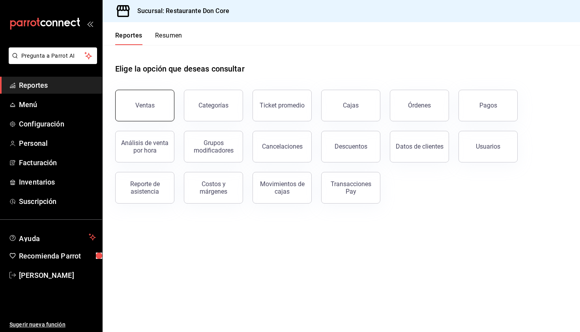
click at [163, 113] on button "Ventas" at bounding box center [144, 106] width 59 height 32
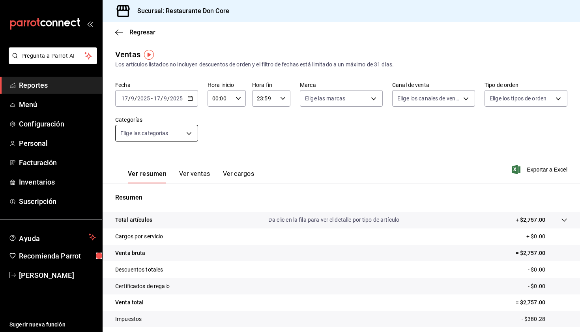
click at [191, 135] on body "Pregunta a Parrot AI Reportes Menú Configuración Personal Facturación Inventari…" at bounding box center [290, 166] width 580 height 332
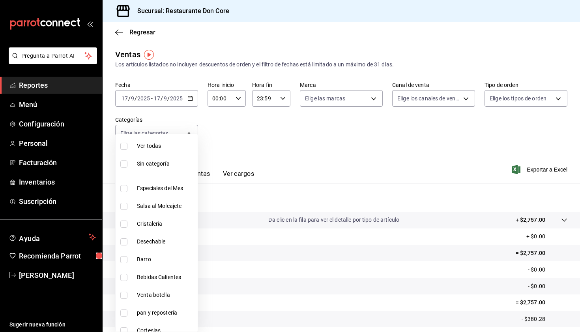
click at [243, 134] on div at bounding box center [290, 166] width 580 height 332
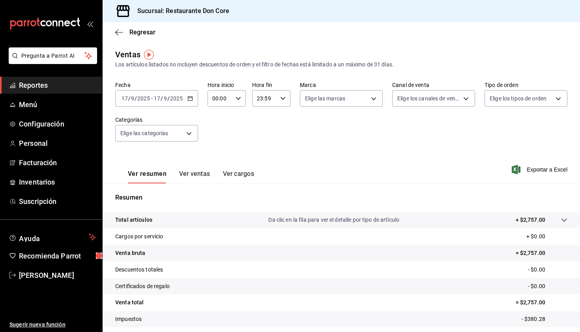
click at [65, 86] on span "Reportes" at bounding box center [57, 85] width 77 height 11
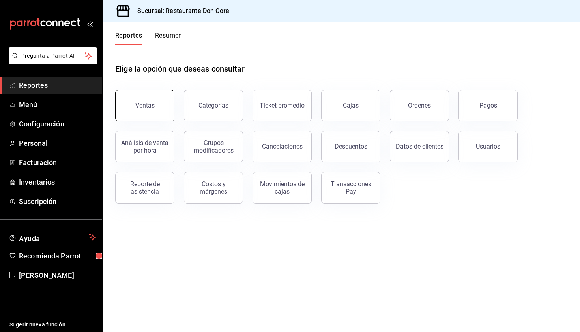
click at [140, 107] on div "Ventas" at bounding box center [144, 105] width 19 height 8
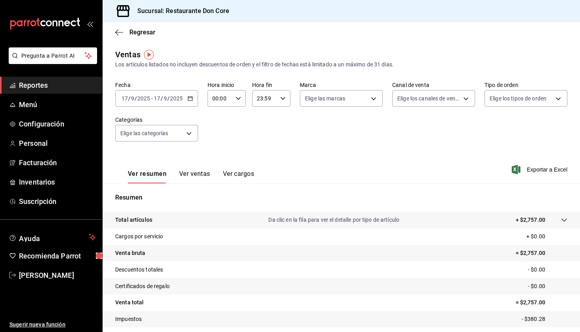
click at [64, 87] on span "Reportes" at bounding box center [57, 85] width 77 height 11
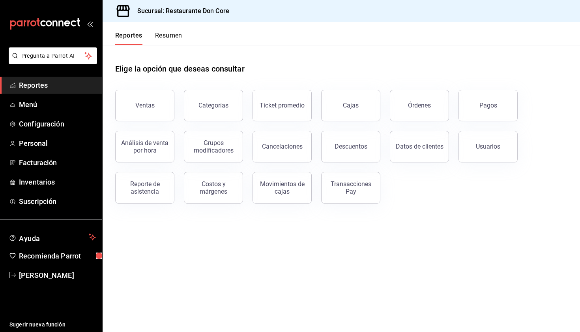
click at [177, 35] on button "Resumen" at bounding box center [168, 38] width 27 height 13
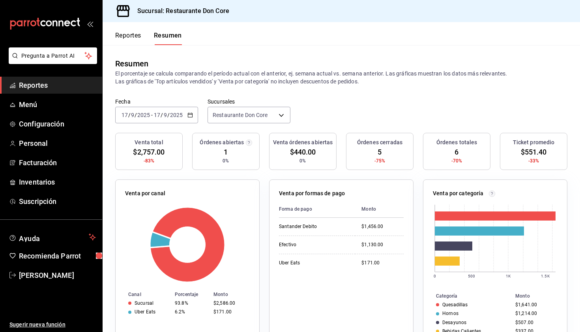
click at [66, 87] on span "Reportes" at bounding box center [57, 85] width 77 height 11
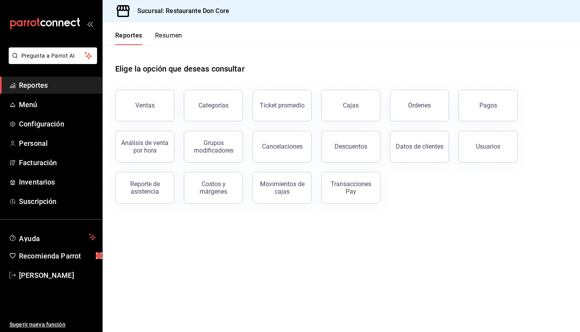
click at [137, 60] on div "Elige la opción que deseas consultar" at bounding box center [341, 62] width 453 height 35
click at [151, 106] on div "Ventas" at bounding box center [144, 105] width 19 height 8
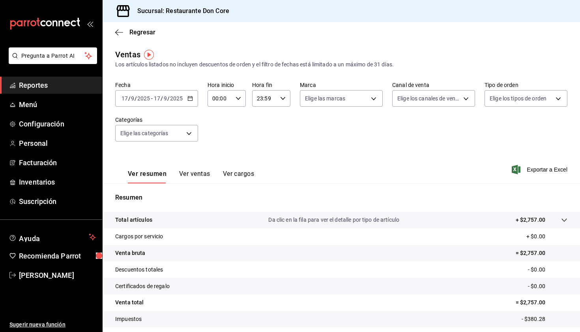
click at [191, 98] on \(Stroke\) "button" at bounding box center [190, 98] width 4 height 0
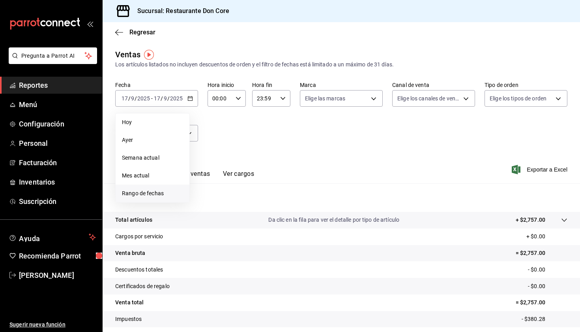
click at [162, 195] on span "Rango de fechas" at bounding box center [152, 193] width 61 height 8
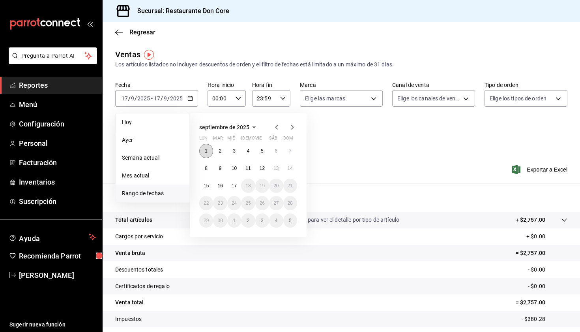
click at [208, 149] on button "1" at bounding box center [206, 151] width 14 height 14
click at [235, 186] on abbr "17" at bounding box center [234, 186] width 5 height 6
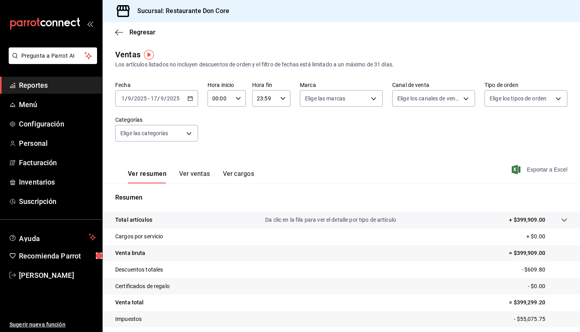
click at [535, 171] on span "Exportar a Excel" at bounding box center [541, 169] width 54 height 9
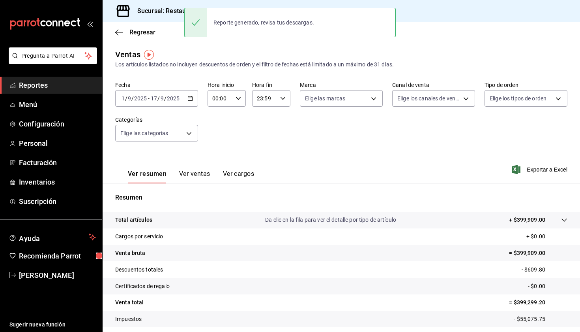
click at [192, 98] on \(Stroke\) "button" at bounding box center [190, 98] width 4 height 0
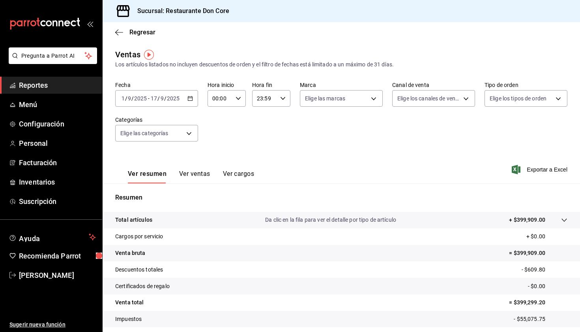
click at [71, 87] on span "Reportes" at bounding box center [57, 85] width 77 height 11
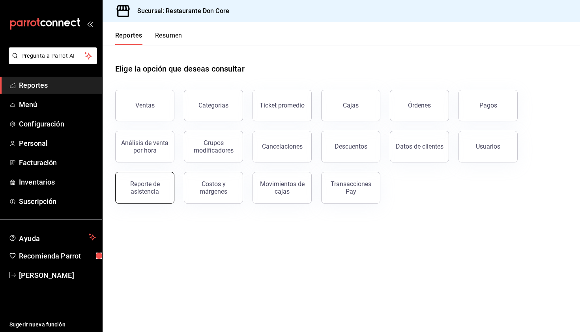
click at [152, 188] on div "Reporte de asistencia" at bounding box center [144, 187] width 49 height 15
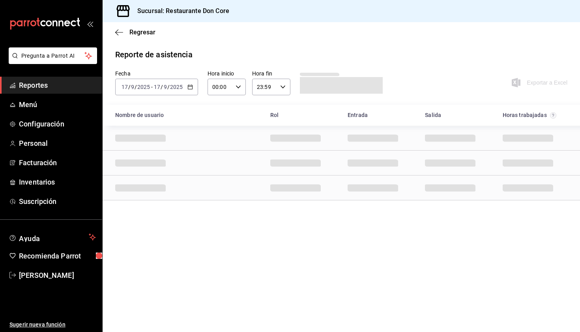
click at [191, 88] on icon "button" at bounding box center [191, 87] width 6 height 6
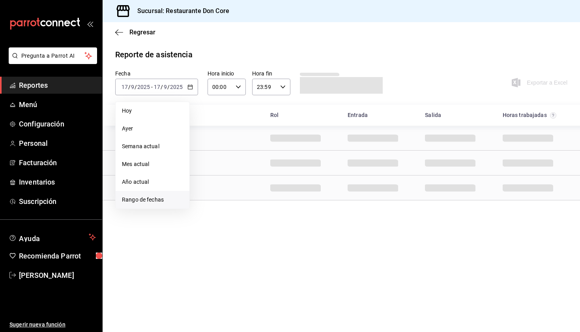
click at [161, 199] on span "Rango de fechas" at bounding box center [152, 199] width 61 height 8
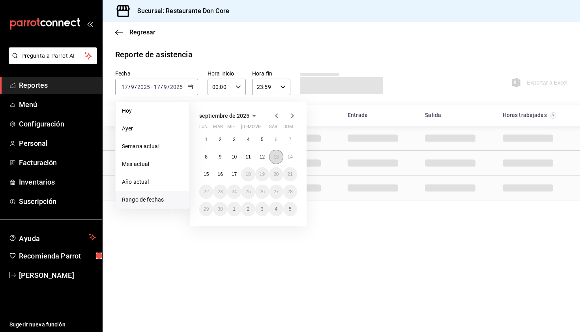
click at [277, 160] on button "13" at bounding box center [276, 157] width 14 height 14
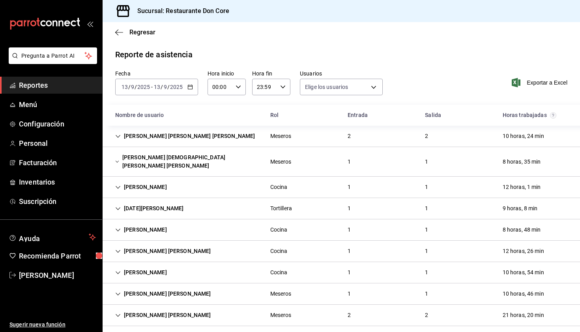
type input "ad6b84ca-789c-44ce-9046-69182a2b7397,4437c20c-4a47-49d2-b4e0-bcf96d1c4927,0e15e…"
click at [537, 83] on span "Exportar a Excel" at bounding box center [541, 82] width 54 height 9
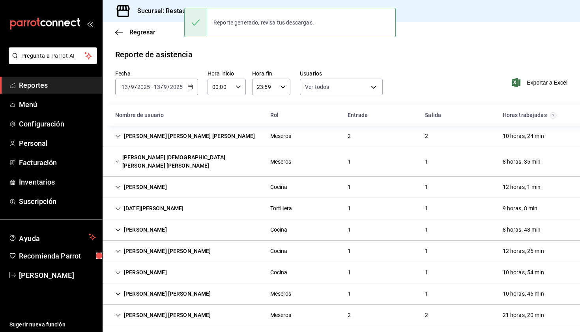
click at [358, 54] on div "Reporte de asistencia" at bounding box center [341, 55] width 453 height 12
click at [192, 88] on \(Stroke\) "button" at bounding box center [190, 87] width 5 height 4
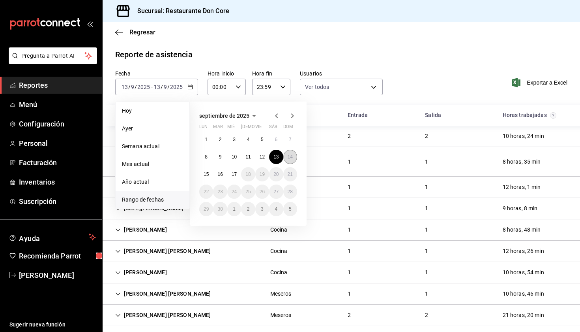
click at [291, 158] on abbr "14" at bounding box center [290, 157] width 5 height 6
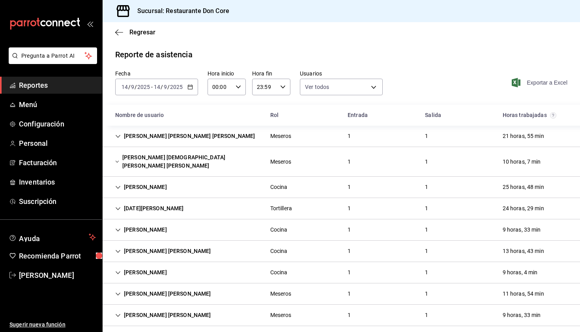
click at [529, 81] on span "Exportar a Excel" at bounding box center [541, 82] width 54 height 9
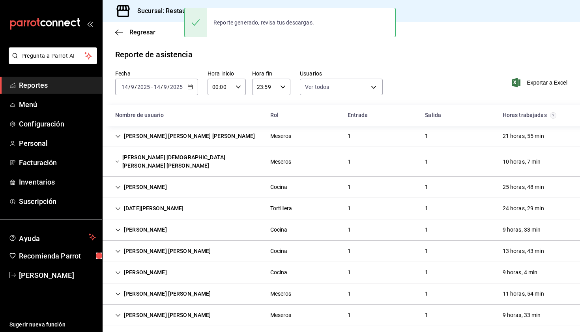
click at [193, 87] on div "[DATE] [DATE] - [DATE] [DATE]" at bounding box center [156, 87] width 83 height 17
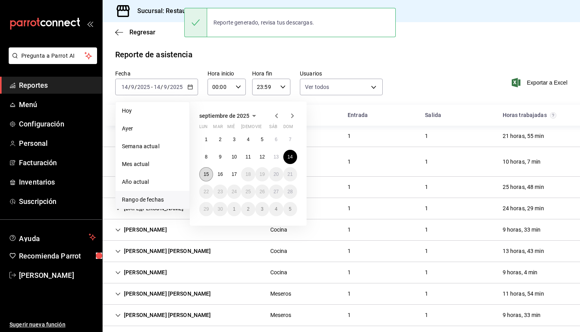
click at [205, 177] on abbr "15" at bounding box center [206, 174] width 5 height 6
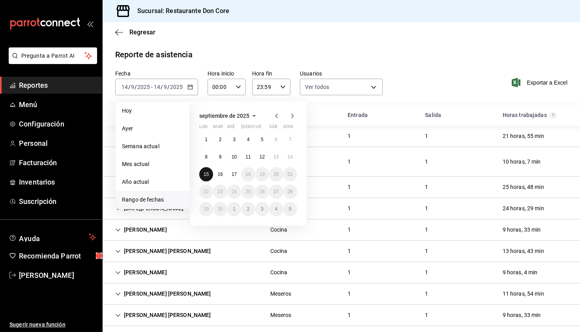
click at [205, 177] on abbr "15" at bounding box center [206, 174] width 5 height 6
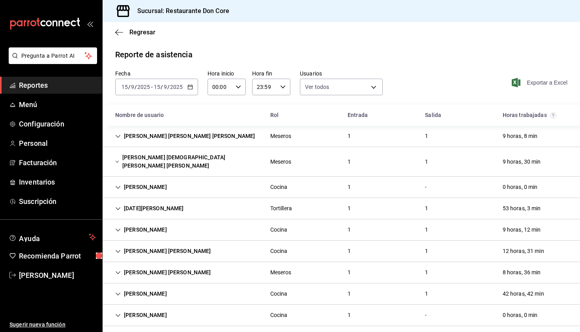
click at [548, 83] on span "Exportar a Excel" at bounding box center [541, 82] width 54 height 9
